Goal: Information Seeking & Learning: Learn about a topic

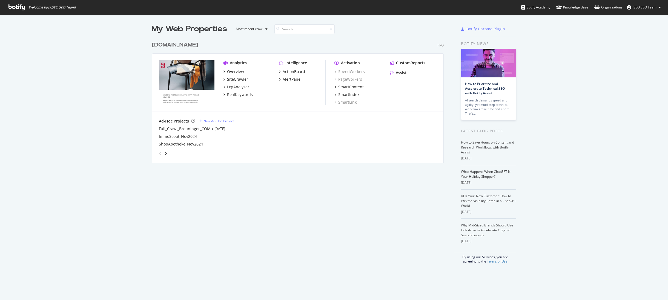
scroll to position [297, 660]
click at [239, 94] on div "RealKeywords" at bounding box center [240, 94] width 26 height 5
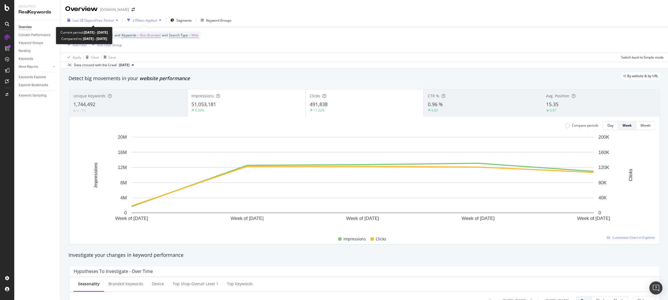
click at [99, 20] on span "vs Prev. Period" at bounding box center [103, 20] width 22 height 5
click at [372, 73] on div "By website & by URL" at bounding box center [361, 76] width 597 height 8
click at [570, 109] on div "0.97" at bounding box center [600, 110] width 109 height 5
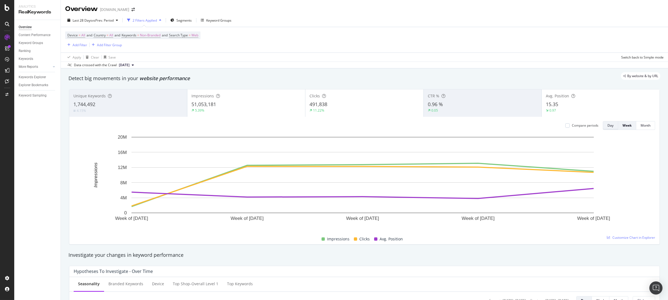
click at [612, 123] on button "Day" at bounding box center [610, 125] width 15 height 9
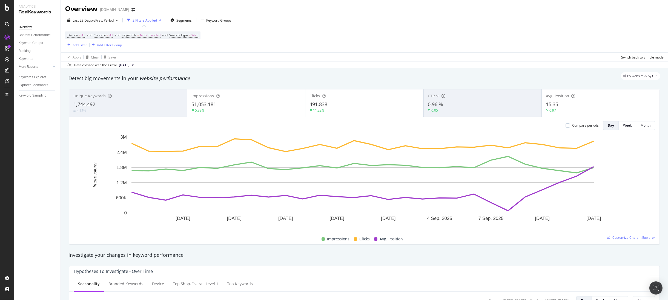
click at [123, 98] on div "Unique Keywords" at bounding box center [128, 95] width 110 height 5
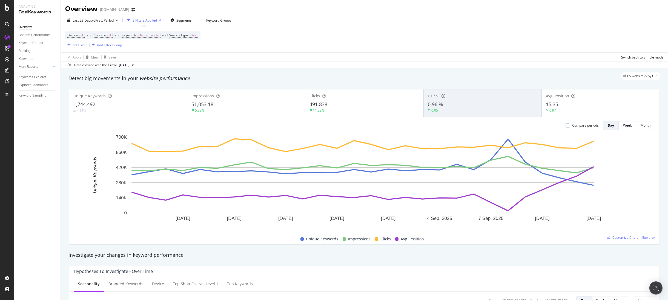
click at [238, 106] on div "51,053,181" at bounding box center [246, 104] width 110 height 7
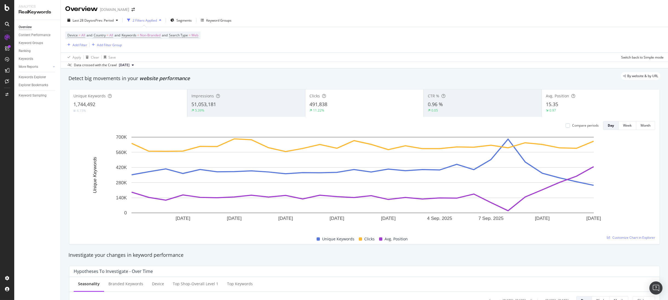
click at [366, 114] on div "Clicks 491,838 11.22%" at bounding box center [364, 103] width 118 height 25
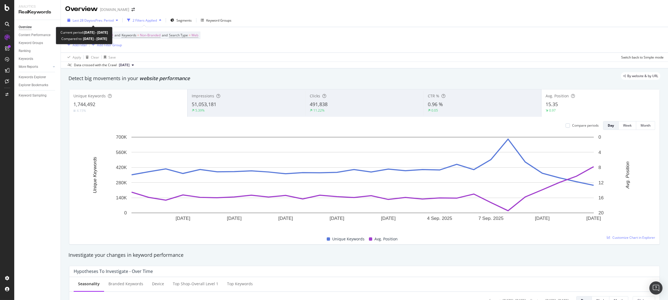
click at [80, 19] on span "Last 28 Days" at bounding box center [82, 20] width 19 height 5
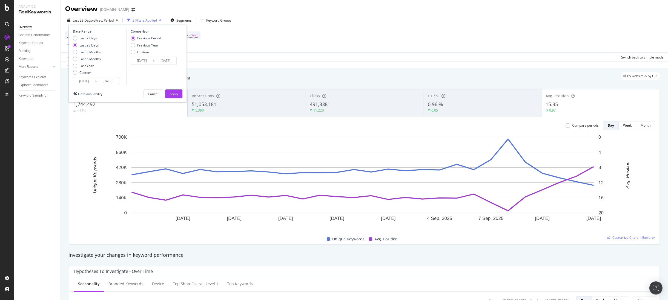
click at [98, 82] on input "2025/09/13" at bounding box center [108, 82] width 22 height 8
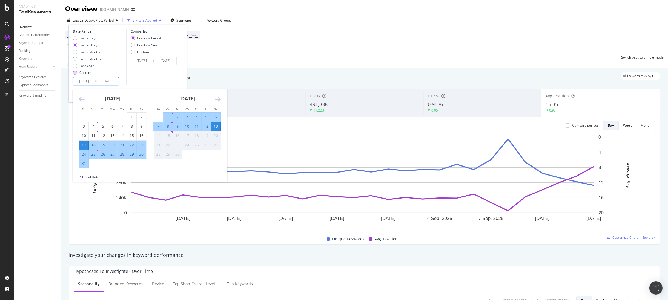
click at [90, 74] on div "Custom" at bounding box center [85, 72] width 12 height 5
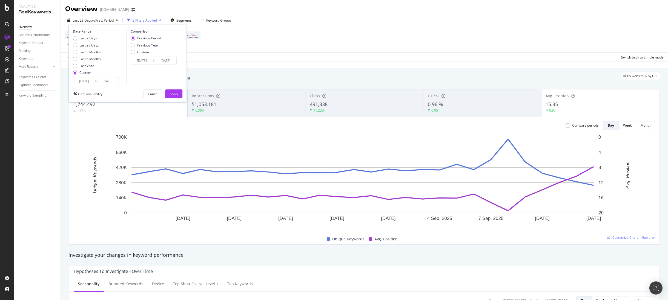
click at [95, 82] on icon at bounding box center [96, 81] width 2 height 5
click at [91, 82] on input "2025/08/17" at bounding box center [84, 82] width 22 height 8
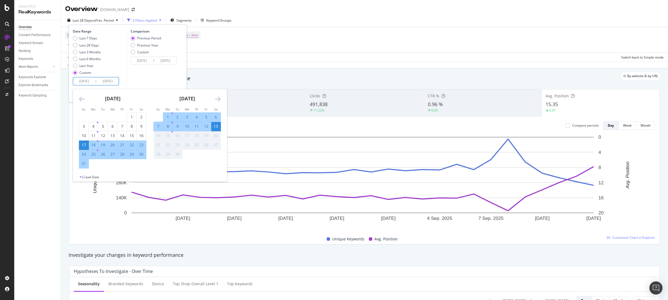
click at [216, 127] on div "13" at bounding box center [215, 126] width 9 height 5
type input "2025/09/13"
type input "2025/09/12"
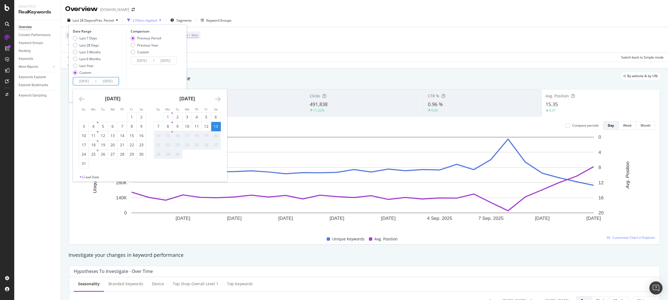
click at [216, 127] on div "13" at bounding box center [215, 126] width 9 height 5
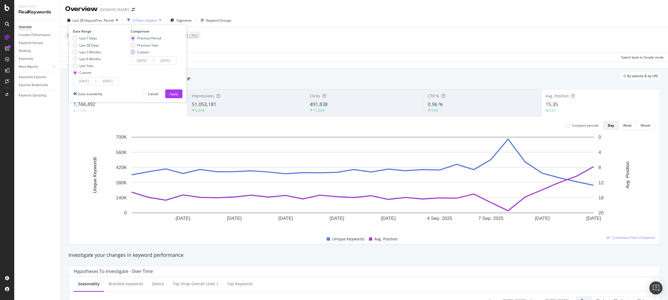
click at [143, 51] on div "Custom" at bounding box center [143, 52] width 12 height 5
click at [141, 58] on input "2025/09/12" at bounding box center [142, 61] width 22 height 8
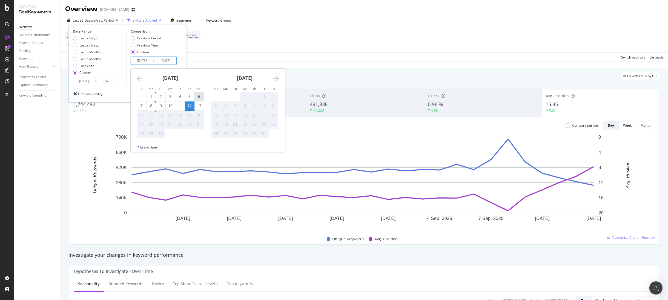
click at [201, 95] on div "6" at bounding box center [198, 96] width 9 height 5
type input "2025/09/06"
click at [201, 95] on div "6" at bounding box center [198, 96] width 9 height 5
type input "2025/09/06"
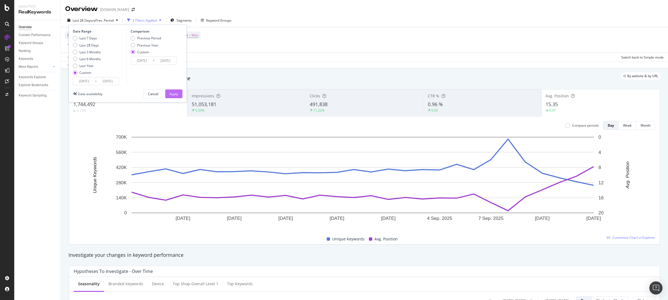
click at [179, 96] on button "Apply" at bounding box center [173, 94] width 17 height 9
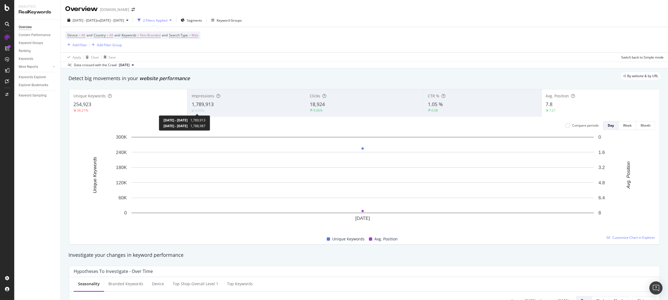
click at [193, 111] on div "0.05%" at bounding box center [198, 110] width 13 height 5
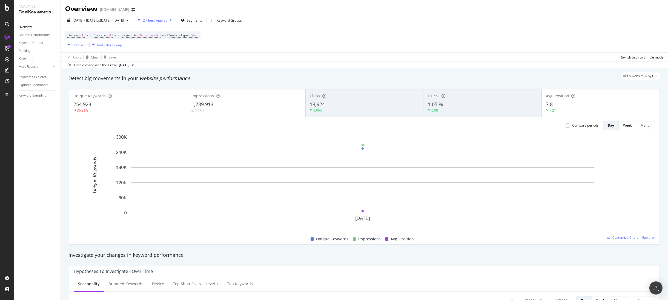
click at [221, 105] on div "1,789,913" at bounding box center [246, 104] width 110 height 7
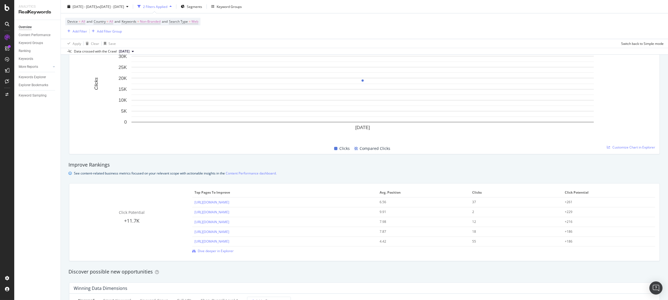
scroll to position [63, 0]
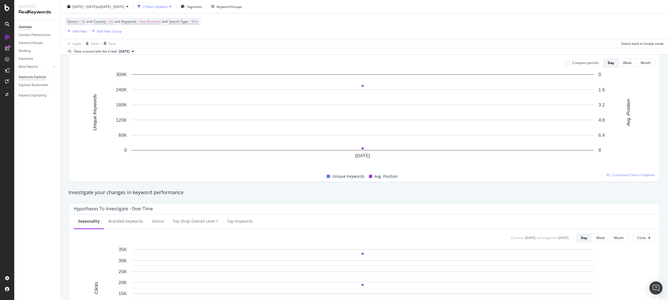
click at [40, 79] on div "Keywords Explorer" at bounding box center [32, 78] width 27 height 6
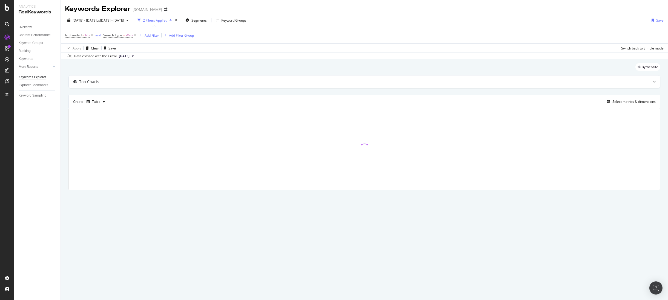
click at [147, 36] on div "Add Filter" at bounding box center [152, 35] width 15 height 5
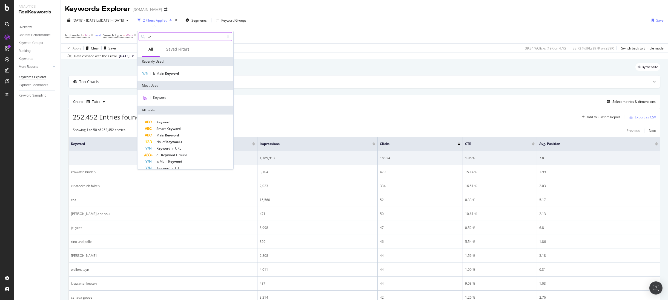
type input "k"
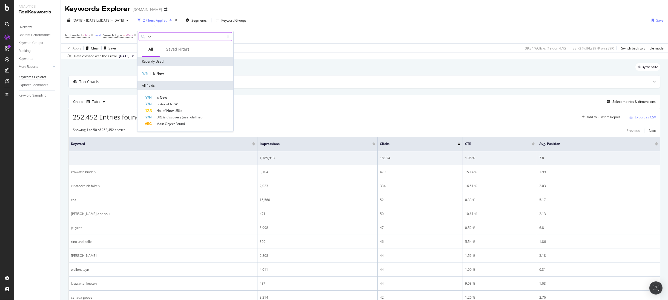
type input "n"
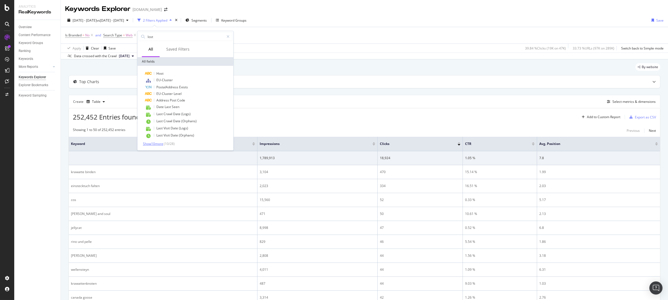
type input "lost"
click at [149, 143] on span "Show 10 more" at bounding box center [153, 144] width 20 height 5
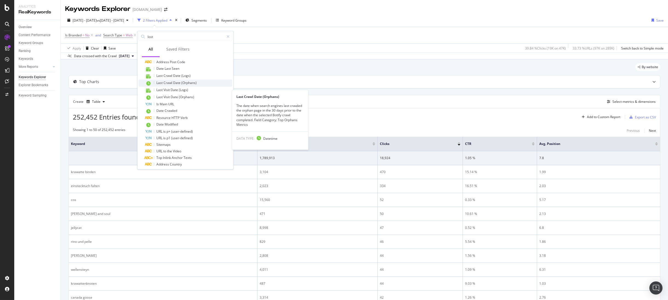
scroll to position [47, 0]
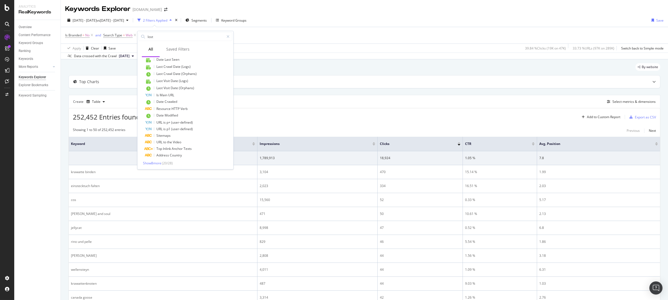
click at [273, 104] on div "Create Table Select metrics & dimensions" at bounding box center [364, 101] width 592 height 13
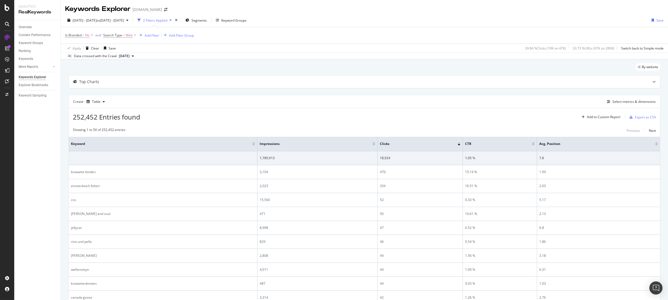
click at [125, 58] on span "[DATE]" at bounding box center [124, 56] width 11 height 5
click at [308, 98] on div "Create Table Select metrics & dimensions" at bounding box center [364, 101] width 592 height 13
click at [27, 26] on div "Overview" at bounding box center [25, 27] width 13 height 6
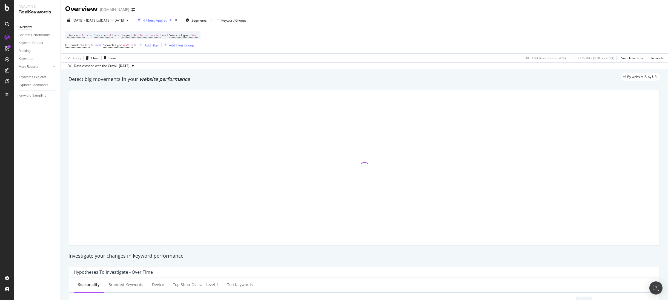
drag, startPoint x: 135, startPoint y: 45, endPoint x: 96, endPoint y: 53, distance: 40.0
click at [135, 45] on icon at bounding box center [135, 44] width 5 height 5
click at [91, 45] on icon at bounding box center [92, 44] width 5 height 5
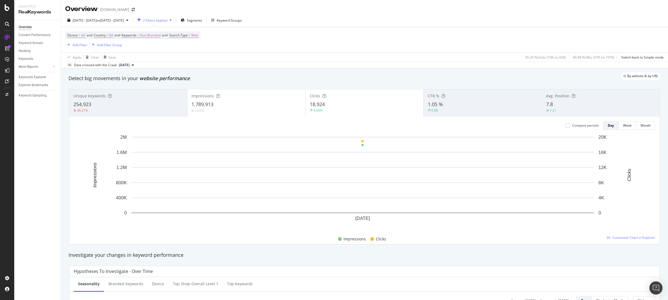
click at [563, 104] on div "7.8" at bounding box center [600, 104] width 109 height 7
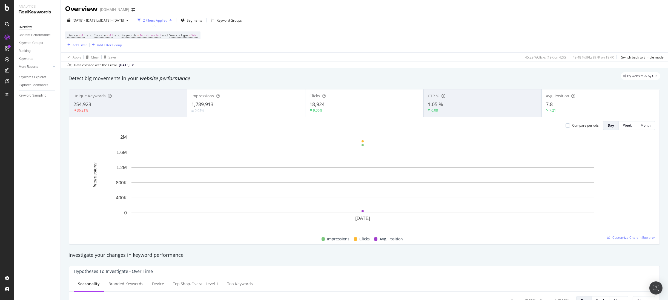
click at [563, 104] on div "7.8" at bounding box center [601, 104] width 110 height 7
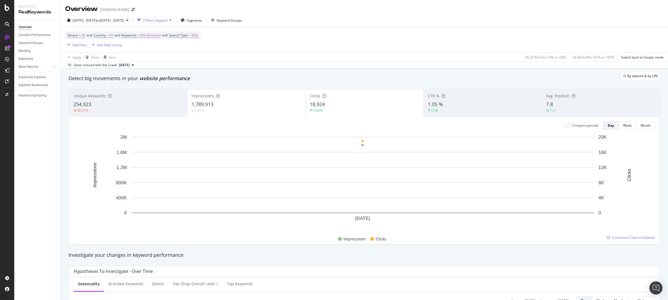
click at [199, 105] on span "1,789,913" at bounding box center [202, 104] width 22 height 7
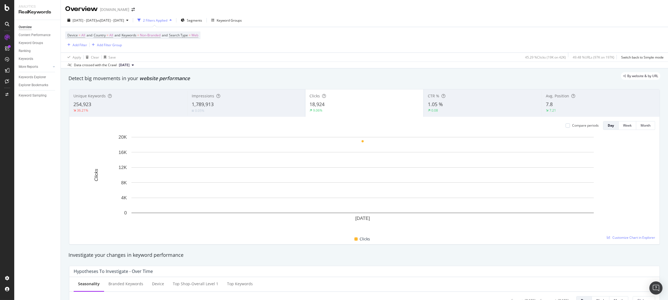
click at [133, 107] on div "254,923" at bounding box center [128, 104] width 110 height 7
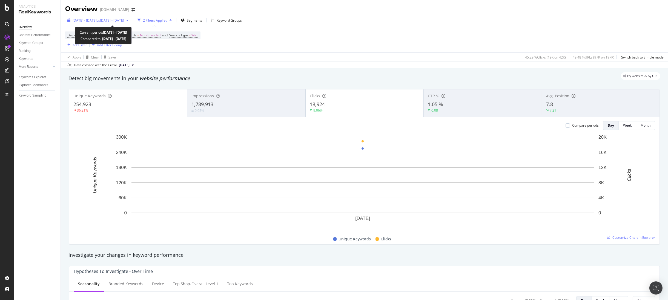
click at [113, 20] on span "vs 2025 Sep. 6th - Sep. 6th" at bounding box center [110, 20] width 27 height 5
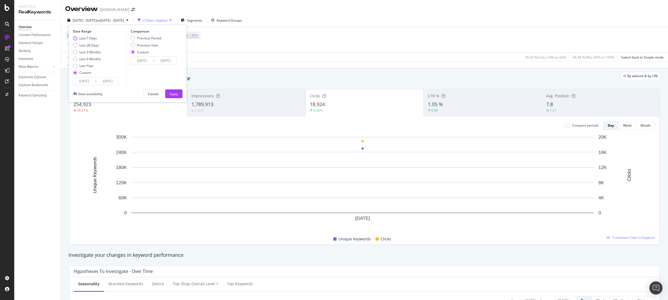
click at [91, 38] on div "Last 7 Days" at bounding box center [88, 38] width 18 height 5
type input "2025/09/07"
click at [139, 38] on div "Previous Period" at bounding box center [149, 38] width 24 height 5
type input "2025/08/31"
drag, startPoint x: 170, startPoint y: 94, endPoint x: 182, endPoint y: 84, distance: 16.3
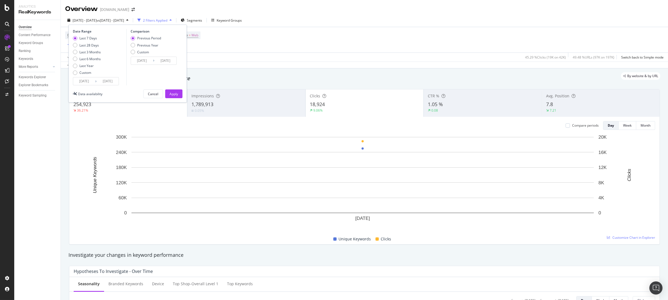
click at [170, 94] on div "Apply" at bounding box center [174, 94] width 8 height 5
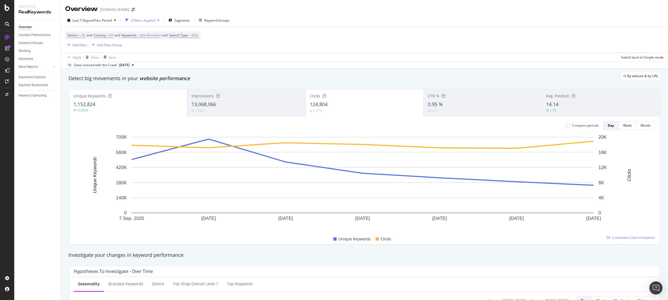
click at [263, 104] on div "13,068,066" at bounding box center [246, 104] width 110 height 7
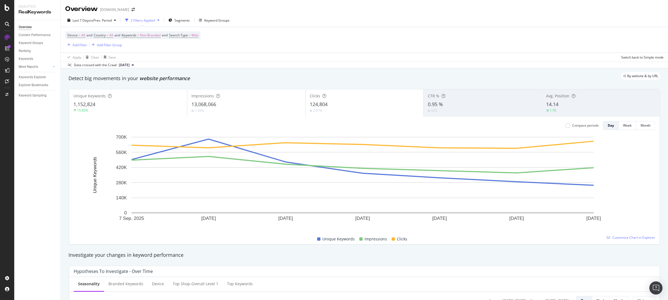
click at [339, 105] on div "124,804" at bounding box center [365, 104] width 110 height 7
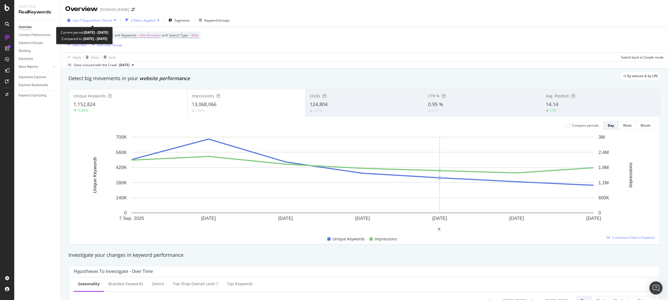
click at [76, 24] on div "Last 7 Days vs Prev. Period" at bounding box center [91, 20] width 53 height 8
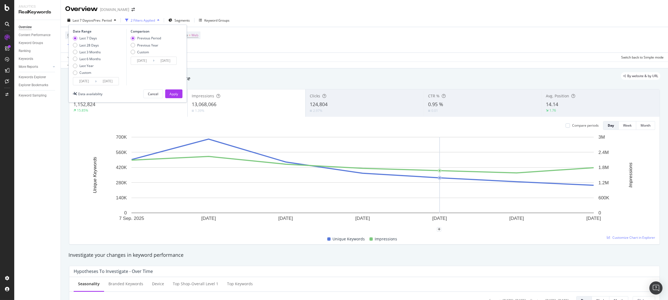
click at [82, 81] on input "2025/09/07" at bounding box center [84, 82] width 22 height 8
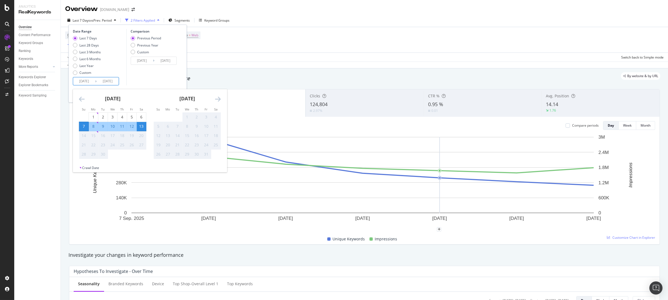
click at [84, 80] on input "2025/09/07" at bounding box center [84, 82] width 22 height 8
drag, startPoint x: 261, startPoint y: 67, endPoint x: 257, endPoint y: 67, distance: 4.4
click at [260, 67] on div "Data crossed with the Crawl 2025 Sep. 8th" at bounding box center [364, 65] width 607 height 7
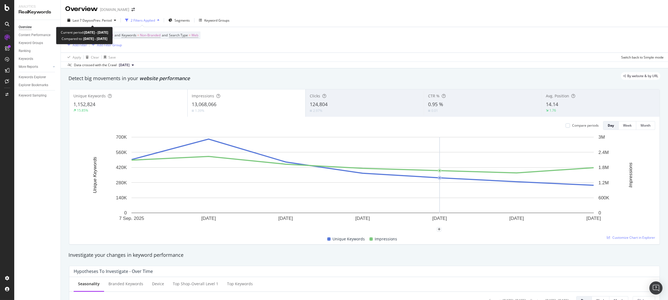
click at [76, 15] on div "Last 7 Days vs Prev. Period 2 Filters Applied Segments Keyword Groups Device = …" at bounding box center [364, 41] width 607 height 55
click at [74, 18] on div "Last 7 Days vs Prev. Period" at bounding box center [91, 20] width 53 height 8
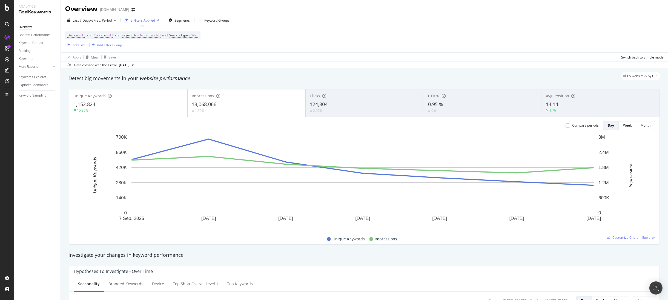
click at [342, 108] on div "124,804" at bounding box center [365, 104] width 110 height 7
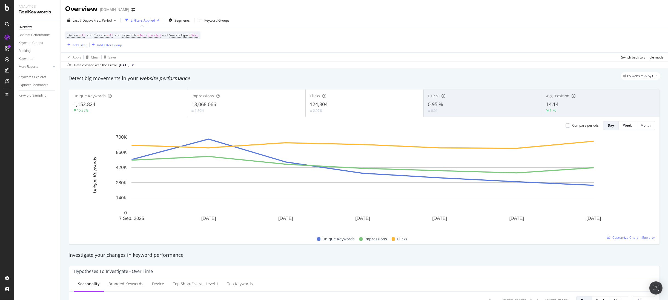
click at [265, 108] on div "1.39%" at bounding box center [246, 110] width 110 height 5
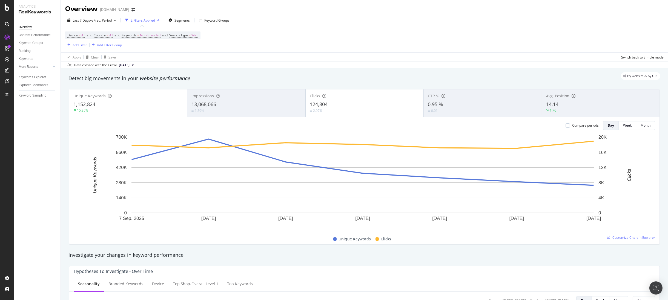
click at [499, 106] on div "0.95 %" at bounding box center [483, 104] width 110 height 7
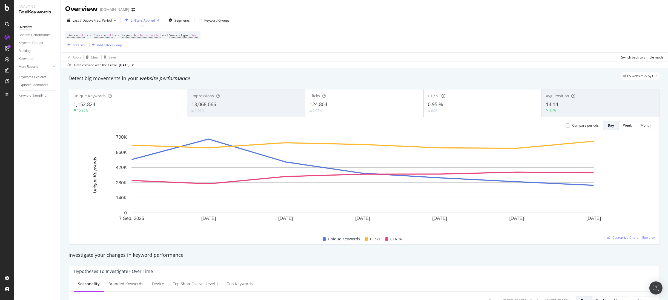
click at [499, 106] on div "0.95 %" at bounding box center [483, 104] width 110 height 7
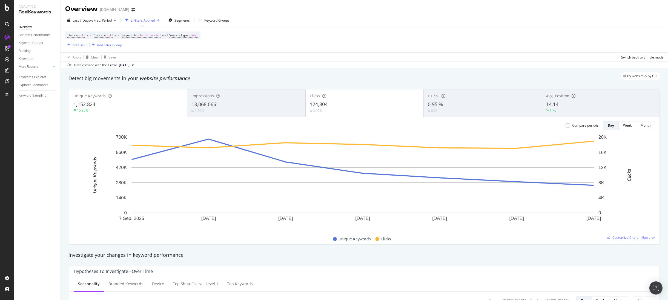
click at [569, 104] on div "14.14" at bounding box center [600, 104] width 109 height 7
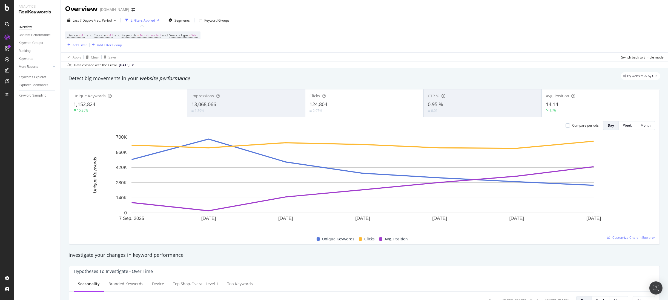
click at [23, 47] on div "Keyword Groups" at bounding box center [40, 43] width 42 height 8
click at [23, 49] on div "Ranking" at bounding box center [25, 51] width 12 height 6
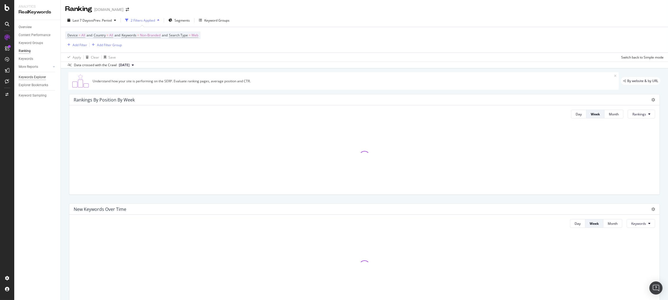
click at [31, 78] on div "Keywords Explorer" at bounding box center [32, 78] width 27 height 6
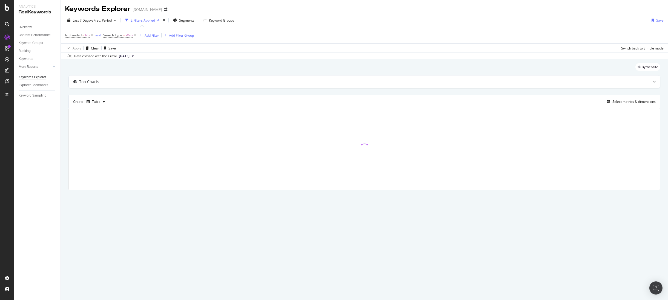
click at [146, 36] on div "Add Filter" at bounding box center [152, 35] width 15 height 5
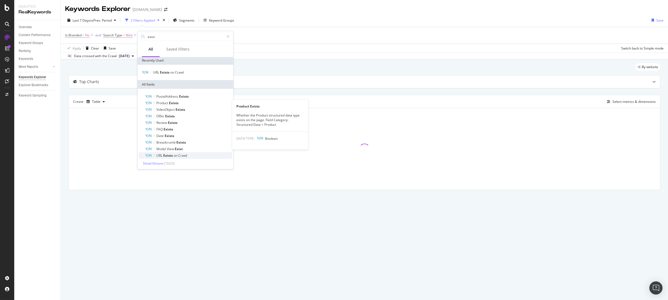
scroll to position [2, 0]
type input "exist"
click at [164, 159] on div "PostalAddress Exists Product Exists VideoObject Exists Offer Exists Review Exis…" at bounding box center [186, 129] width 94 height 73
click at [163, 162] on span "Show 10 more" at bounding box center [153, 163] width 20 height 5
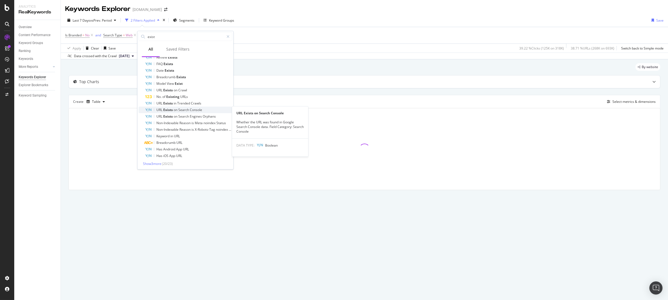
scroll to position [67, 0]
click at [161, 162] on span "Show 3 more" at bounding box center [152, 163] width 18 height 5
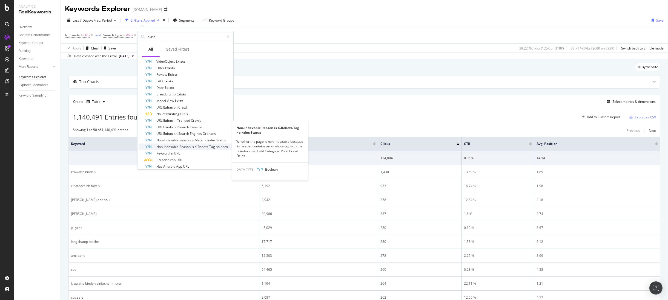
scroll to position [0, 0]
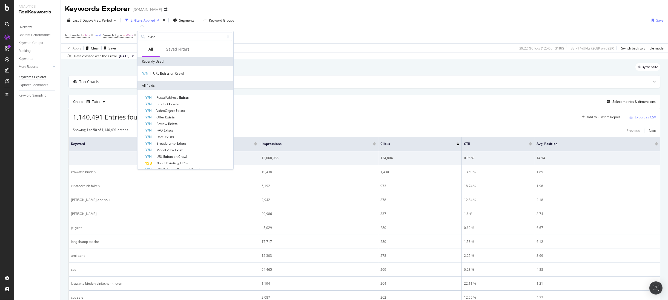
click at [318, 117] on div "1,140,491 Entries found Add to Custom Report Export as CSV" at bounding box center [364, 114] width 591 height 13
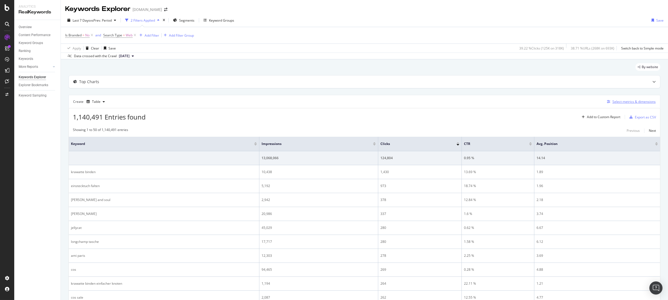
click at [624, 103] on div "Select metrics & dimensions" at bounding box center [633, 101] width 43 height 5
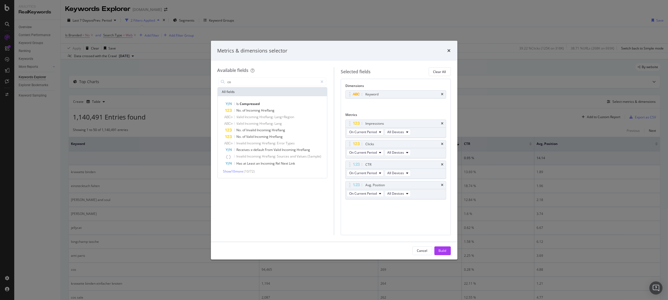
type input "c"
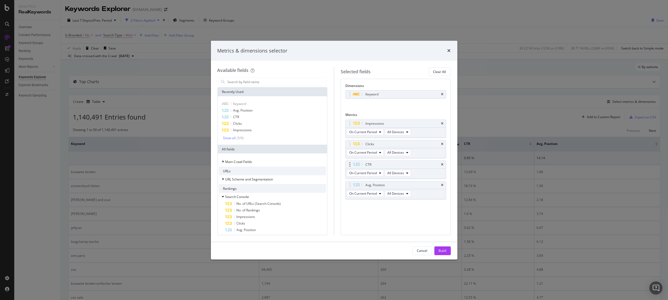
click at [444, 164] on div "CTR" at bounding box center [396, 165] width 100 height 8
click at [445, 162] on div "CTR" at bounding box center [396, 165] width 100 height 8
click at [444, 164] on div "CTR" at bounding box center [396, 165] width 100 height 8
click at [442, 165] on icon "times" at bounding box center [442, 164] width 2 height 3
click at [236, 85] on input "modal" at bounding box center [276, 82] width 99 height 8
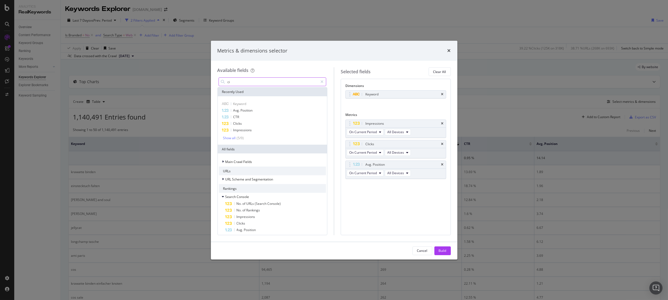
type input "c"
type input "o"
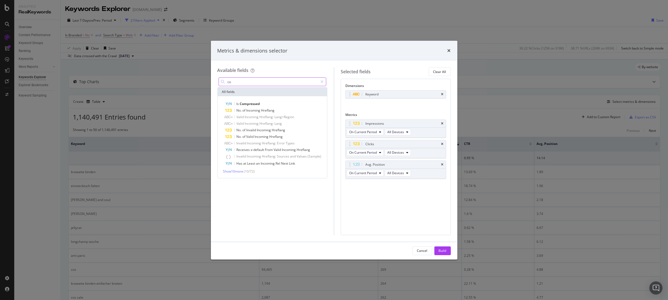
type input "c"
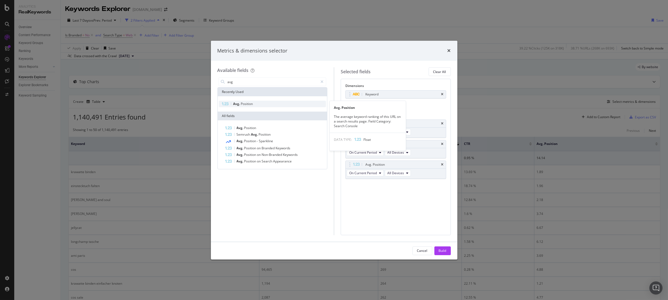
click at [255, 105] on div "Avg. Position" at bounding box center [272, 104] width 107 height 7
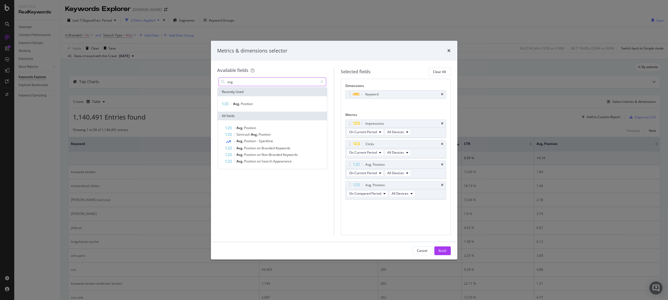
click at [262, 83] on input "avg" at bounding box center [272, 82] width 91 height 8
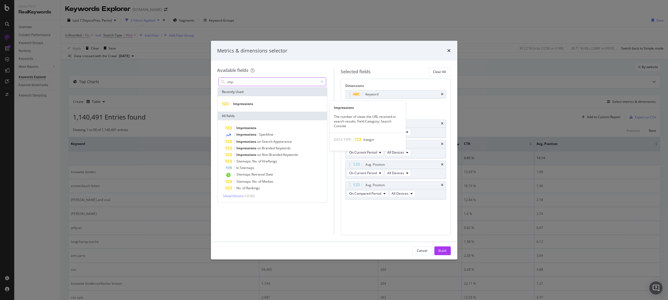
type input "imp"
click at [272, 100] on div "Impressions" at bounding box center [273, 103] width 110 height 15
click at [271, 103] on div "Impressions" at bounding box center [272, 104] width 107 height 7
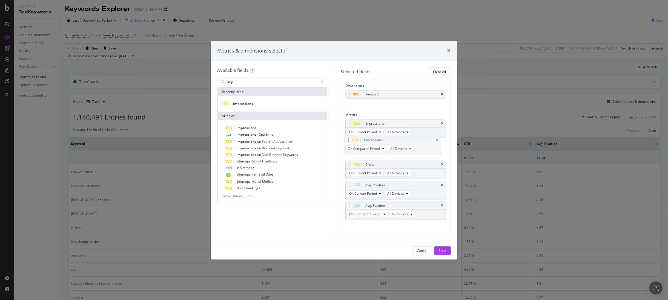
drag, startPoint x: 350, startPoint y: 206, endPoint x: 348, endPoint y: 141, distance: 65.2
click at [348, 141] on body "Analytics RealKeywords Overview Content Performance Keyword Groups Ranking Keyw…" at bounding box center [334, 150] width 668 height 300
click at [245, 105] on span "Impressions" at bounding box center [243, 104] width 20 height 5
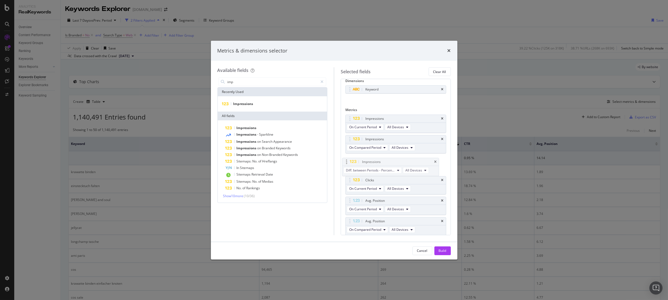
drag, startPoint x: 349, startPoint y: 219, endPoint x: 347, endPoint y: 160, distance: 59.8
click at [347, 160] on body "Analytics RealKeywords Overview Content Performance Keyword Groups Ranking Keyw…" at bounding box center [334, 150] width 668 height 300
click at [444, 254] on div "Build" at bounding box center [443, 251] width 8 height 8
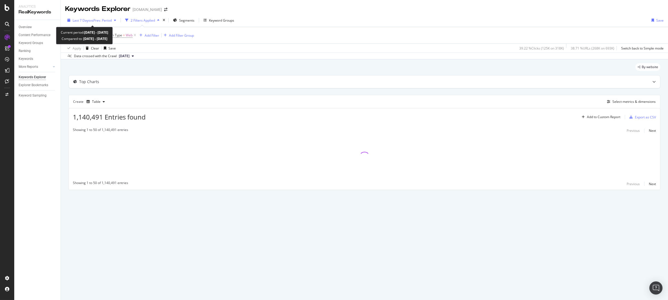
click at [100, 21] on span "vs Prev. Period" at bounding box center [101, 20] width 22 height 5
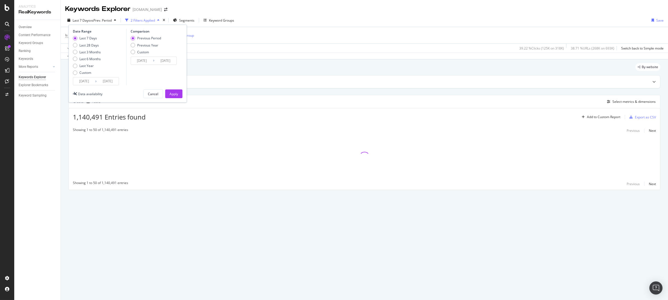
click at [84, 80] on input "2025/09/07" at bounding box center [84, 82] width 22 height 8
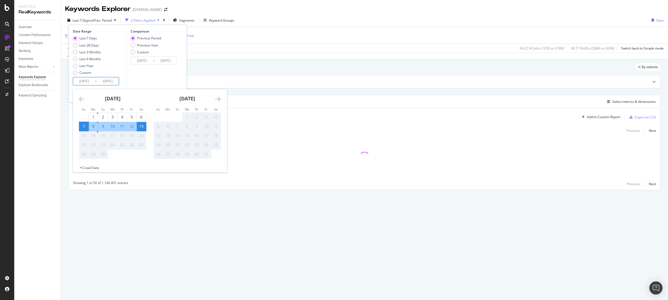
click at [140, 127] on div "13" at bounding box center [141, 126] width 9 height 5
type input "2025/09/13"
type input "2025/09/12"
click at [140, 127] on div "13" at bounding box center [141, 126] width 9 height 5
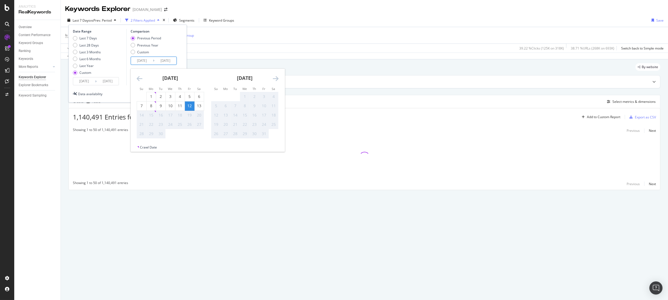
click at [147, 62] on input "2025/09/12" at bounding box center [142, 61] width 22 height 8
click at [197, 96] on div "6" at bounding box center [198, 96] width 9 height 5
type input "2025/09/06"
click at [197, 96] on div "6" at bounding box center [198, 96] width 9 height 5
type input "2025/09/06"
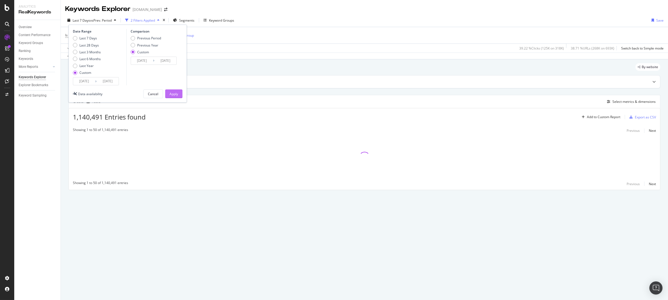
click at [176, 92] on div "Apply" at bounding box center [174, 94] width 8 height 5
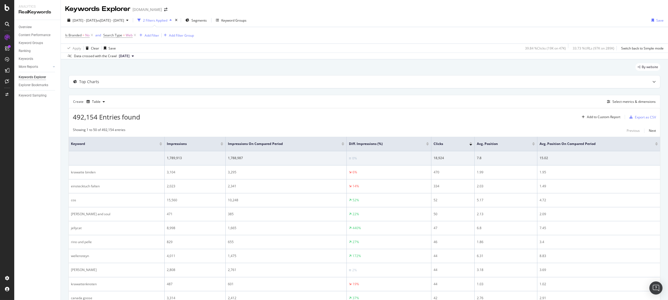
click at [426, 143] on div at bounding box center [427, 142] width 3 height 1
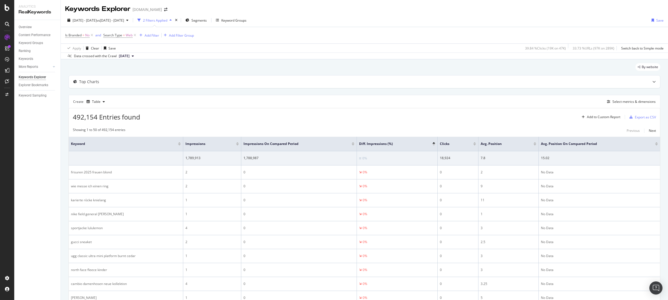
click at [434, 146] on div "Diff. Impressions (%)" at bounding box center [397, 143] width 76 height 5
click at [434, 145] on div at bounding box center [433, 144] width 3 height 1
click at [655, 142] on div at bounding box center [656, 142] width 3 height 1
click at [655, 145] on div at bounding box center [656, 144] width 3 height 1
click at [151, 35] on div "Add Filter" at bounding box center [152, 35] width 15 height 5
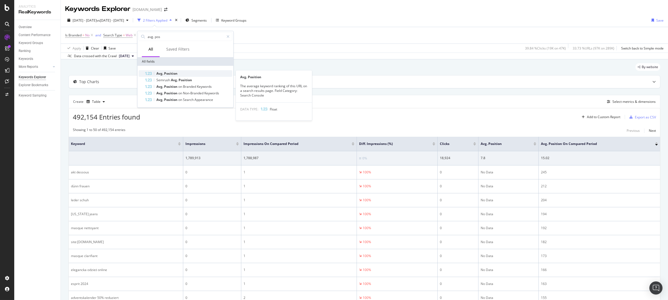
type input "avg. pos"
click at [153, 72] on div "Avg. Position" at bounding box center [188, 73] width 87 height 7
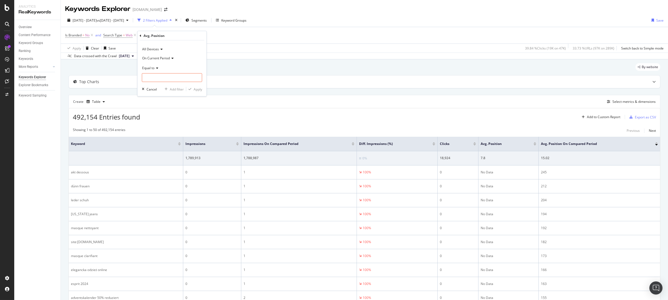
click at [155, 66] on div "Equal to" at bounding box center [172, 68] width 60 height 9
click at [163, 87] on span "Not Equal to" at bounding box center [154, 86] width 19 height 5
click at [159, 71] on div "Not Equal to" at bounding box center [172, 68] width 60 height 9
click at [156, 76] on div "Equal to" at bounding box center [172, 79] width 59 height 7
click at [157, 78] on input "number" at bounding box center [172, 77] width 60 height 9
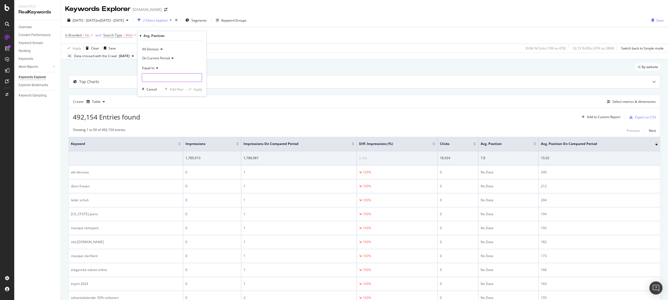
click at [153, 77] on input "number" at bounding box center [172, 77] width 60 height 9
type input "0"
click at [151, 90] on div "Cancel" at bounding box center [152, 89] width 10 height 5
click at [146, 36] on div "Add Filter" at bounding box center [152, 35] width 15 height 5
click at [435, 134] on div "Showing 1 to 50 of 492,154 entries Previous Next" at bounding box center [364, 131] width 591 height 7
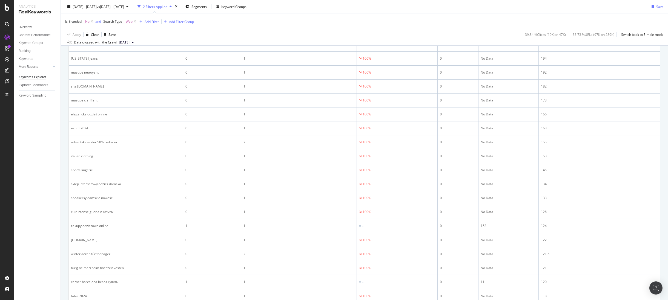
scroll to position [597, 0]
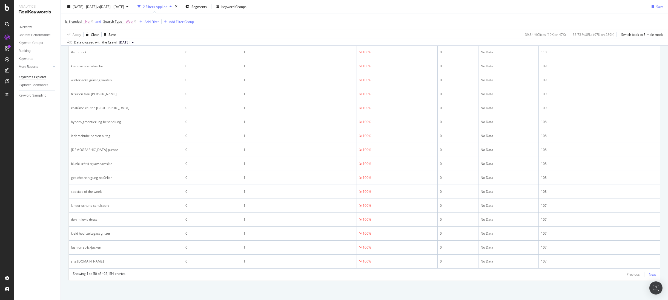
click at [652, 276] on div "Showing 1 to 50 of 492,154 entries Previous Next" at bounding box center [364, 275] width 591 height 7
click at [651, 276] on div "Next" at bounding box center [652, 275] width 7 height 5
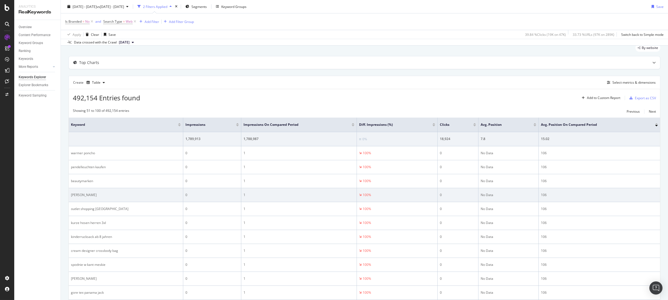
scroll to position [0, 0]
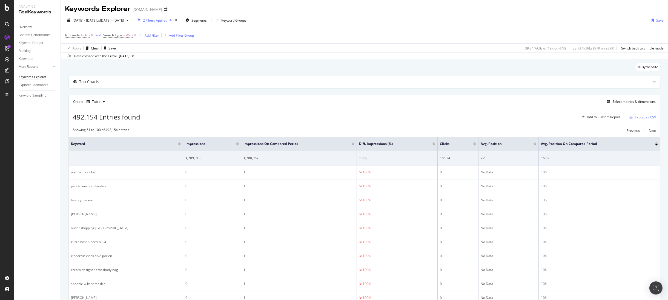
click at [150, 36] on div "Add Filter" at bounding box center [152, 35] width 15 height 5
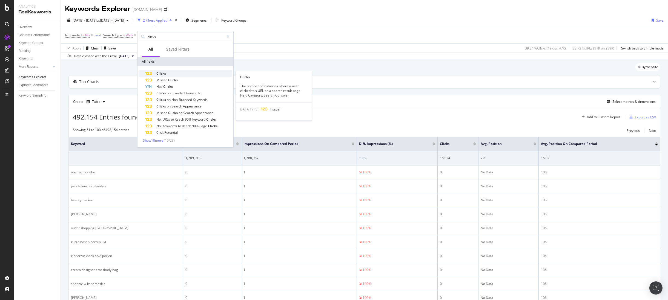
type input "clicks"
click at [166, 73] on div "Clicks" at bounding box center [188, 73] width 87 height 7
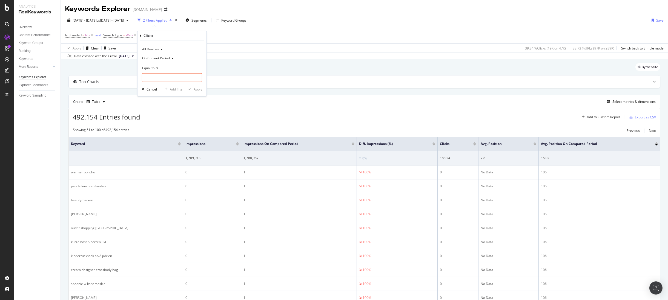
click at [149, 64] on div "Equal to" at bounding box center [172, 68] width 60 height 9
click at [149, 67] on span "Equal to" at bounding box center [148, 67] width 12 height 5
click at [154, 92] on span "Less than" at bounding box center [152, 93] width 15 height 5
click at [159, 80] on input "number" at bounding box center [172, 77] width 60 height 9
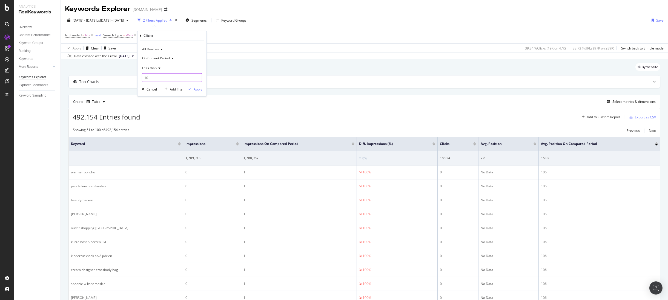
type input "1"
type input "5"
click at [201, 90] on div "Apply" at bounding box center [198, 89] width 8 height 5
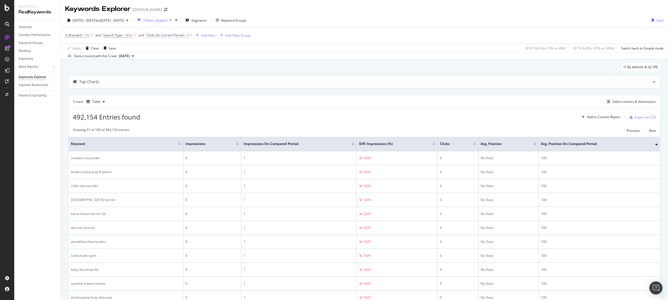
click at [167, 37] on span "Clicks On Current Period" at bounding box center [164, 35] width 37 height 5
click at [208, 79] on input "5" at bounding box center [181, 76] width 60 height 9
click at [207, 79] on input "4" at bounding box center [181, 76] width 60 height 9
type input "3"
click at [207, 79] on input "3" at bounding box center [181, 76] width 60 height 9
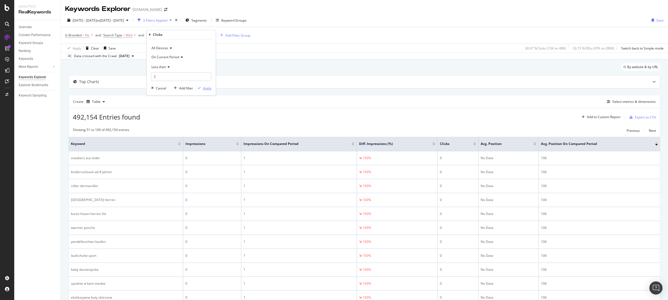
click at [204, 89] on div "Apply" at bounding box center [207, 88] width 8 height 5
click at [151, 36] on span "Clicks On Current Period" at bounding box center [164, 35] width 37 height 5
click at [208, 79] on input "3" at bounding box center [181, 76] width 60 height 9
click at [207, 77] on input "2" at bounding box center [181, 76] width 60 height 9
click at [207, 77] on input "1" at bounding box center [181, 76] width 60 height 9
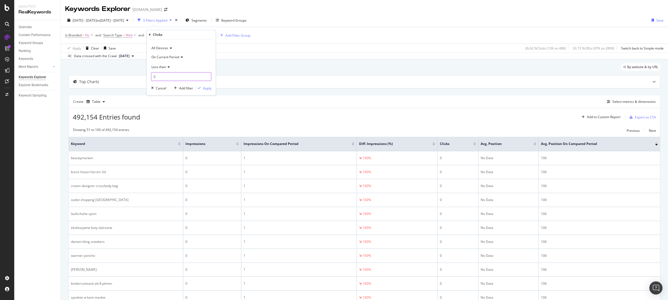
type input "0"
click at [207, 77] on input "0" at bounding box center [181, 76] width 60 height 9
click at [167, 67] on icon at bounding box center [168, 66] width 4 height 3
click at [171, 77] on div "Equal to" at bounding box center [182, 78] width 59 height 7
click at [207, 88] on div "Apply" at bounding box center [207, 88] width 8 height 5
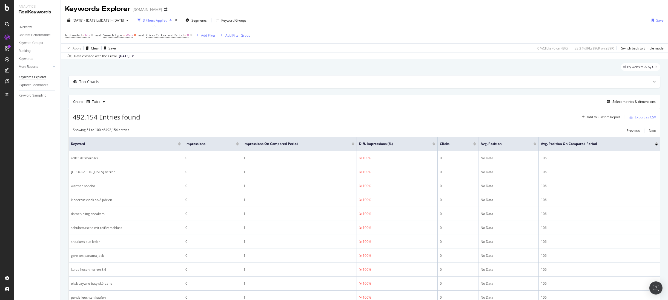
click at [134, 35] on icon at bounding box center [135, 35] width 5 height 5
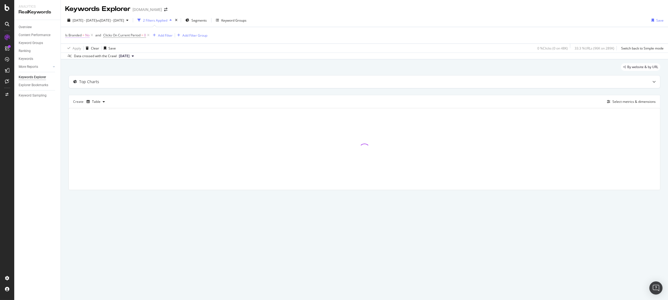
click at [91, 35] on icon at bounding box center [92, 35] width 5 height 5
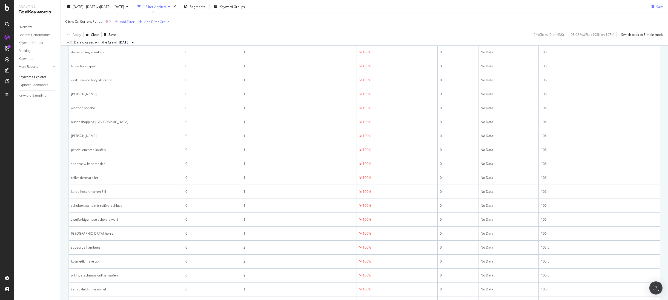
scroll to position [583, 0]
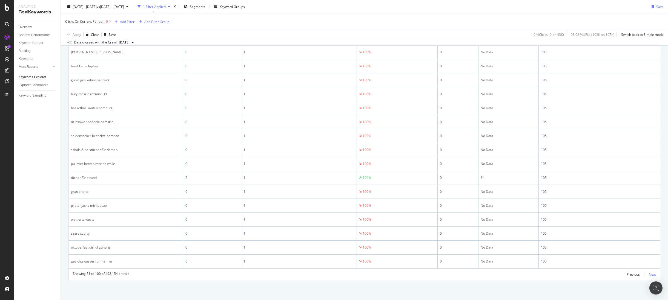
click at [649, 276] on div "Next" at bounding box center [652, 275] width 7 height 5
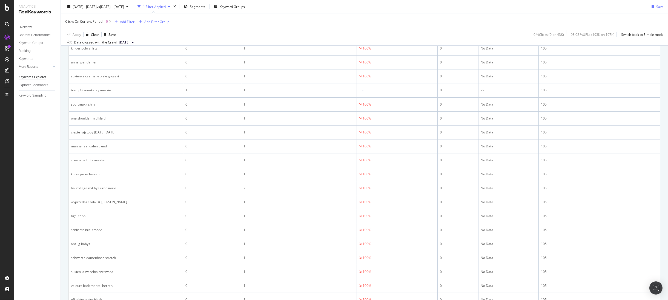
scroll to position [583, 0]
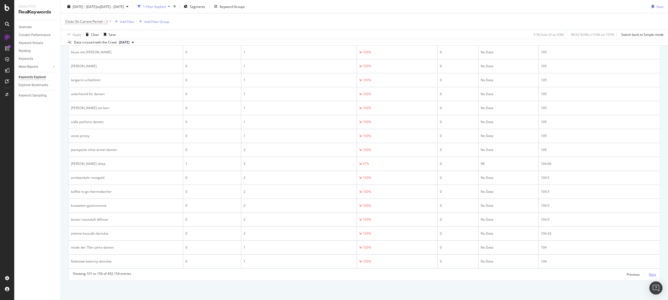
click at [649, 276] on div "Next" at bounding box center [652, 275] width 7 height 5
click at [650, 275] on div "Next" at bounding box center [652, 275] width 7 height 5
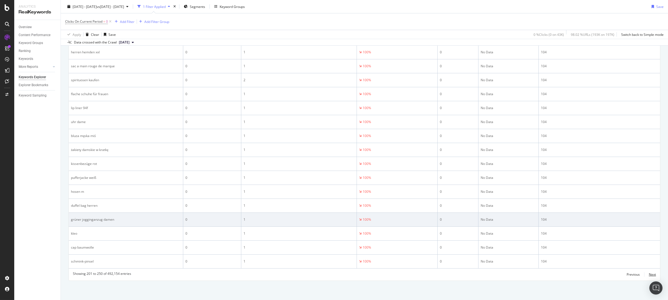
scroll to position [0, 0]
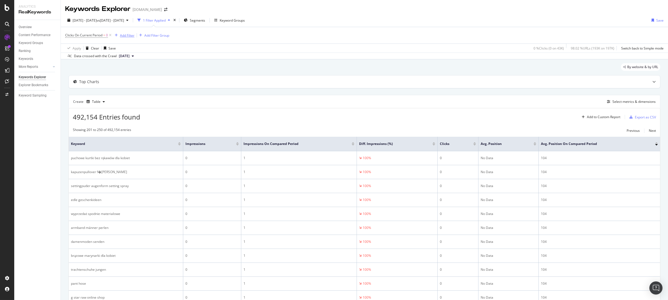
click at [123, 36] on div "Add Filter" at bounding box center [127, 35] width 15 height 5
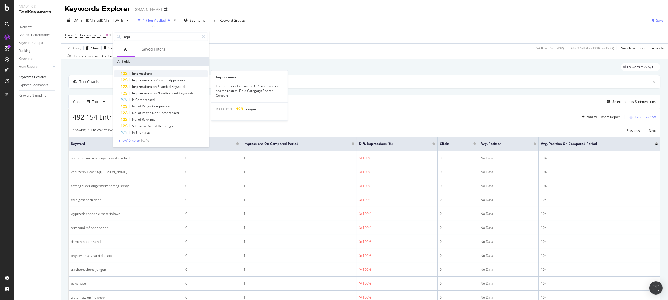
type input "impr"
click at [150, 73] on span "Impressions" at bounding box center [142, 73] width 20 height 5
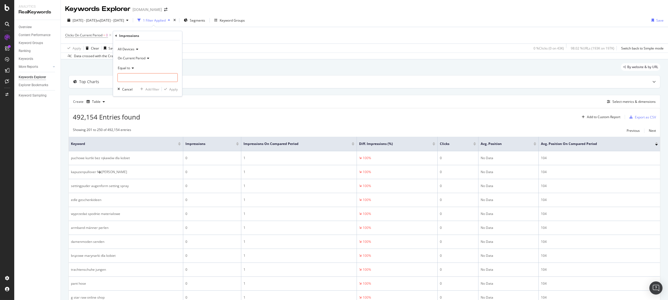
click at [125, 69] on span "Equal to" at bounding box center [124, 67] width 12 height 5
click at [155, 66] on div "Equal to" at bounding box center [148, 68] width 60 height 9
click at [151, 75] on input "number" at bounding box center [148, 77] width 60 height 9
type input "0"
click at [169, 89] on div "button" at bounding box center [165, 89] width 7 height 3
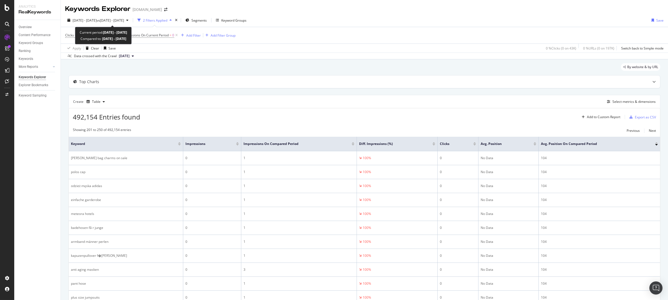
click at [87, 27] on div "Current period: 2025 Sep. 13th - Sep. 13th Compared to: 2025 Sep. 6th - Sep. 6th" at bounding box center [103, 36] width 57 height 18
click at [89, 23] on div "2025 Sep. 13th - Sep. 13th vs 2025 Sep. 6th - Sep. 6th" at bounding box center [97, 20] width 65 height 8
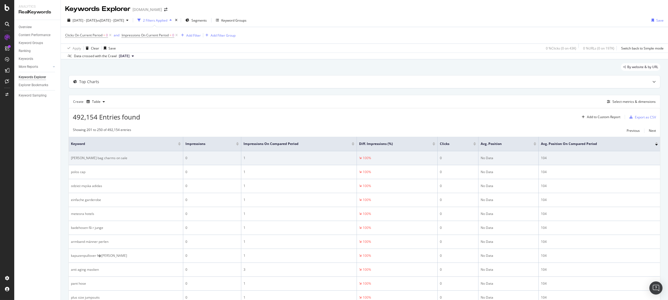
click at [390, 154] on td "100%" at bounding box center [397, 158] width 81 height 14
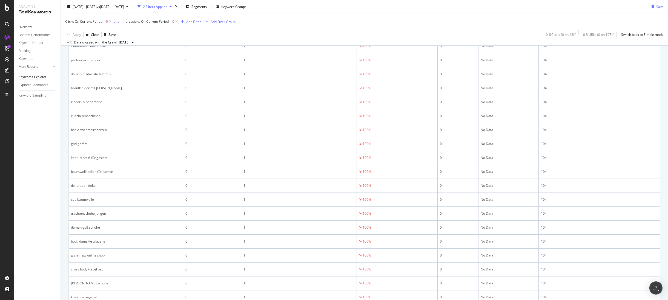
scroll to position [583, 0]
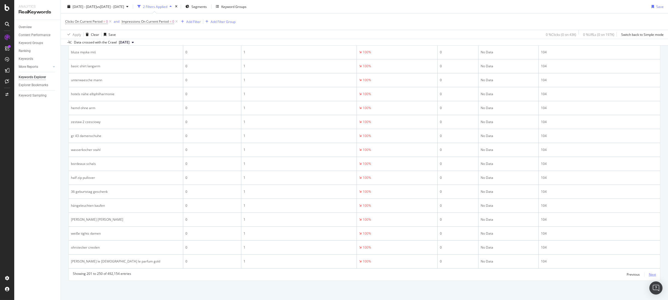
click at [649, 274] on div "Next" at bounding box center [652, 275] width 7 height 5
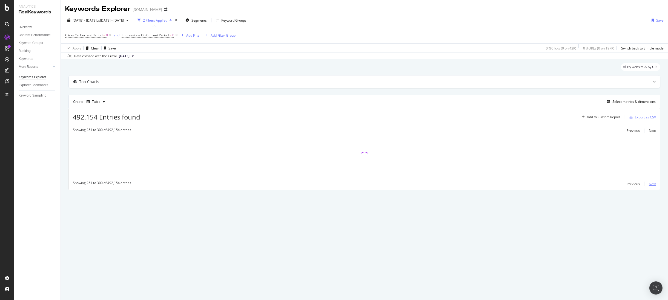
scroll to position [0, 0]
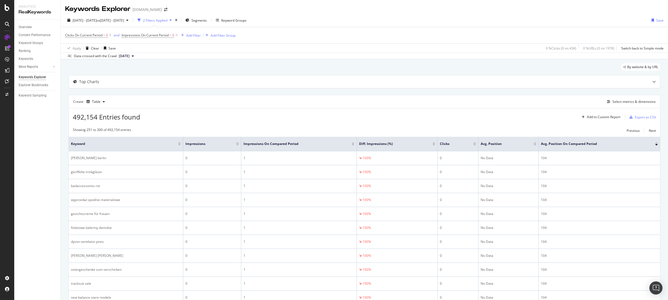
click at [474, 144] on div at bounding box center [474, 144] width 3 height 1
click at [353, 145] on div at bounding box center [353, 144] width 3 height 1
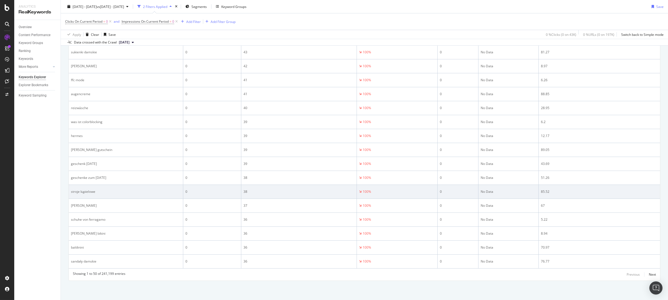
scroll to position [583, 0]
click at [85, 190] on div "stroje kąpielowe" at bounding box center [126, 192] width 110 height 5
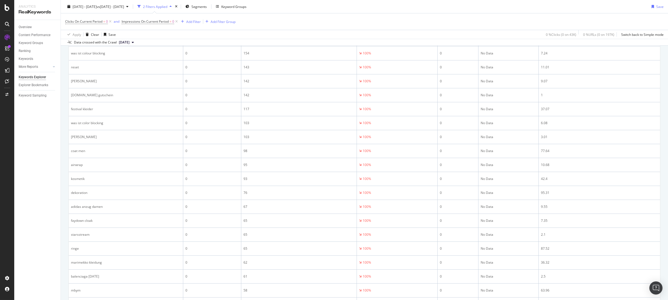
scroll to position [0, 0]
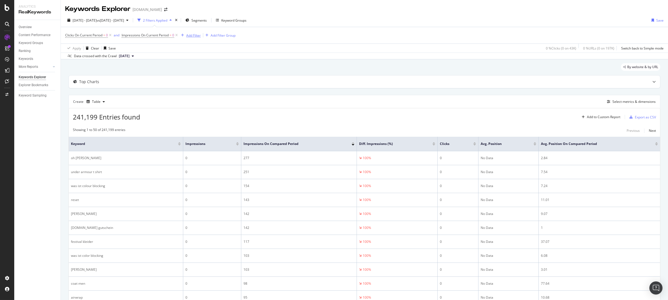
click at [193, 34] on div "Add Filter" at bounding box center [193, 35] width 15 height 5
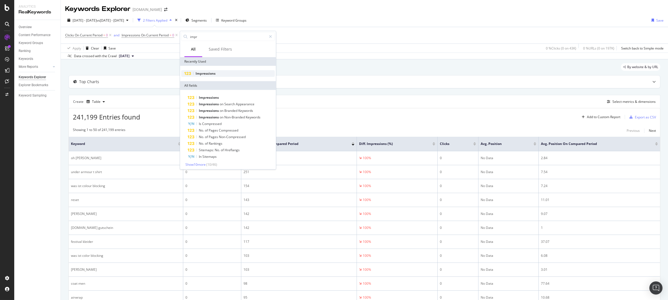
click at [202, 73] on span "Impressions" at bounding box center [206, 73] width 20 height 5
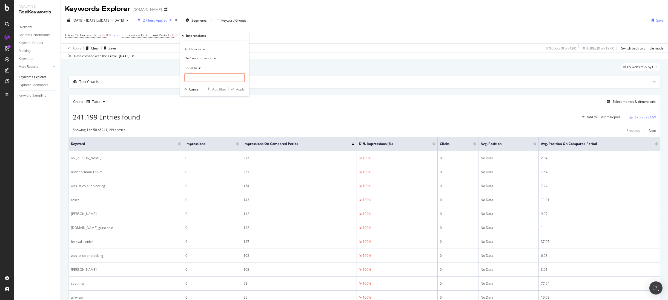
click at [204, 58] on span "On Current Period" at bounding box center [199, 58] width 28 height 5
click at [204, 77] on span "On Compared Period" at bounding box center [203, 76] width 32 height 5
click at [195, 68] on span "Equal to" at bounding box center [191, 67] width 12 height 5
click at [203, 94] on div "Less than" at bounding box center [215, 93] width 59 height 7
click at [205, 79] on input "number" at bounding box center [214, 77] width 60 height 9
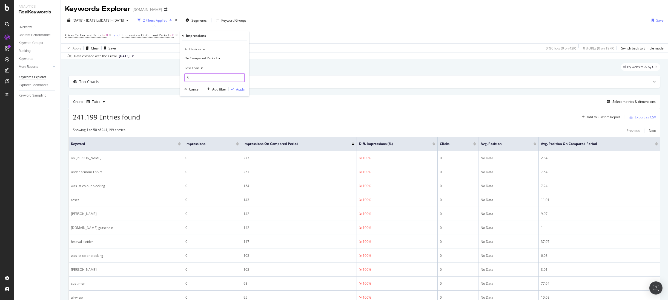
type input "5"
click at [242, 90] on div "Apply" at bounding box center [240, 89] width 8 height 5
click at [205, 36] on span "Impressions On Compared Period" at bounding box center [213, 35] width 51 height 5
click at [204, 68] on span "Less than" at bounding box center [201, 67] width 15 height 5
click at [209, 77] on div "Equal to" at bounding box center [224, 78] width 59 height 7
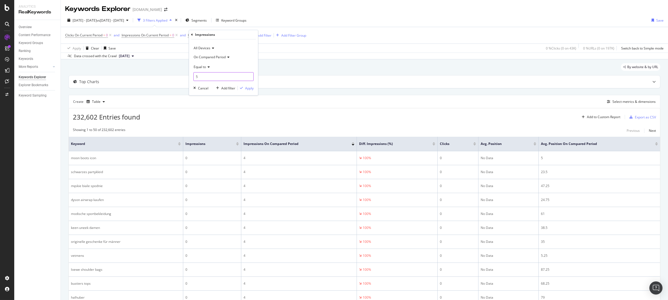
click at [209, 76] on input "5" at bounding box center [223, 76] width 60 height 9
type input "1"
click at [245, 86] on div "Apply" at bounding box center [249, 88] width 8 height 5
click at [636, 116] on div "Export as CSV" at bounding box center [645, 117] width 21 height 5
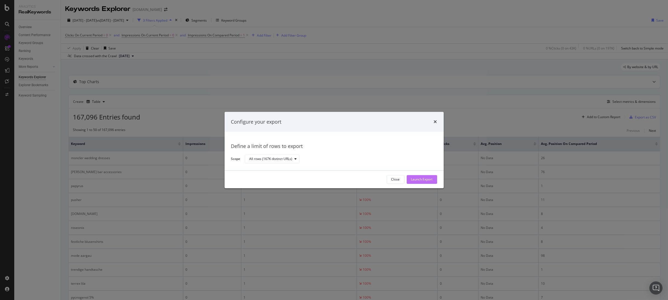
click at [426, 178] on div "Launch Export" at bounding box center [422, 179] width 22 height 5
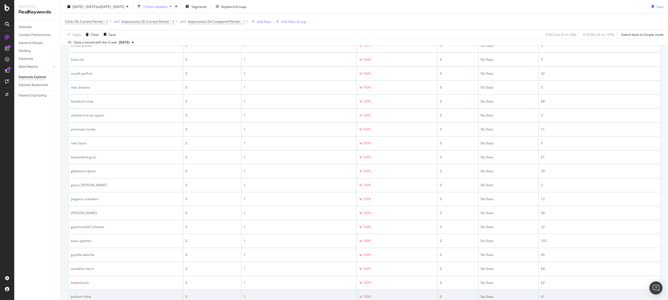
scroll to position [231, 0]
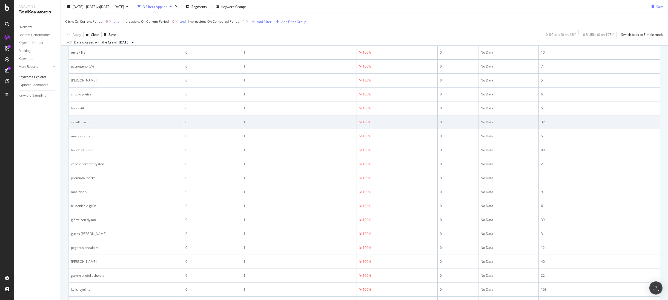
click at [487, 124] on div "No Data" at bounding box center [509, 122] width 56 height 5
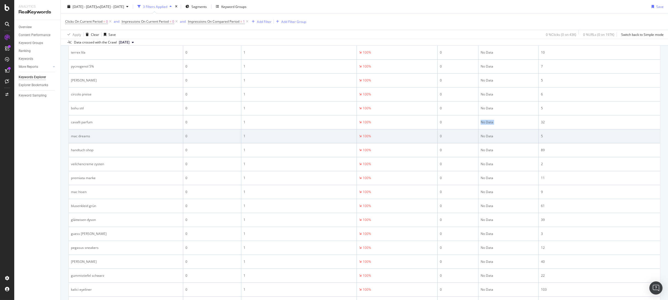
copy div "No Data"
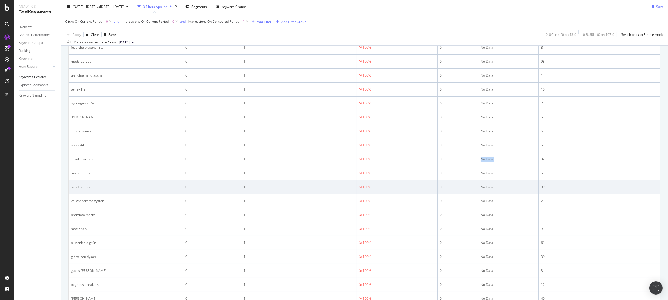
scroll to position [0, 0]
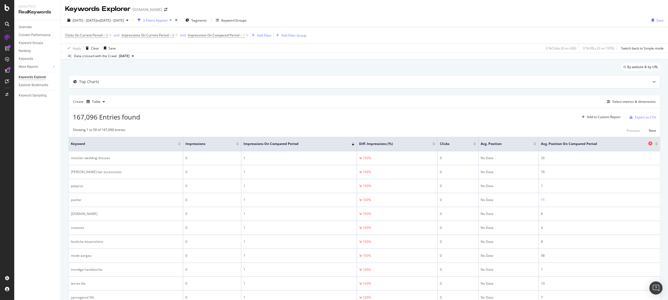
click at [554, 144] on span "Avg. Position On Compared Period" at bounding box center [594, 144] width 106 height 5
copy span "Avg. Position On Compared Period"
click at [248, 35] on icon at bounding box center [247, 35] width 5 height 5
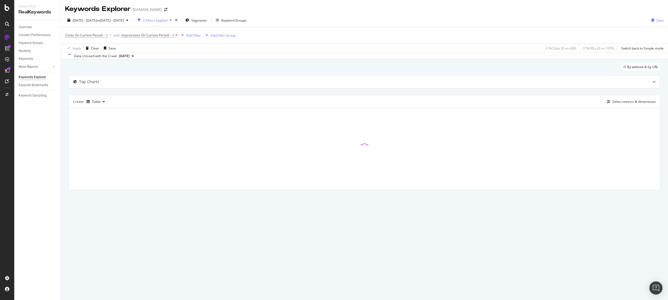
click at [177, 34] on icon at bounding box center [176, 35] width 5 height 5
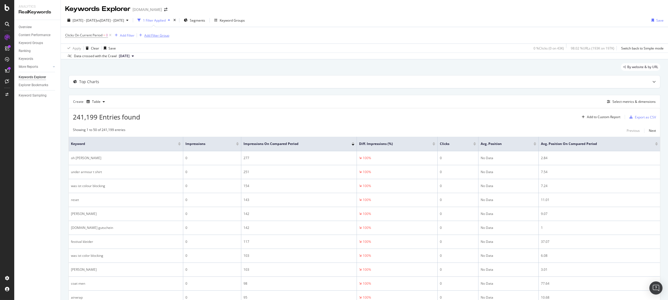
click at [111, 35] on icon at bounding box center [110, 35] width 5 height 5
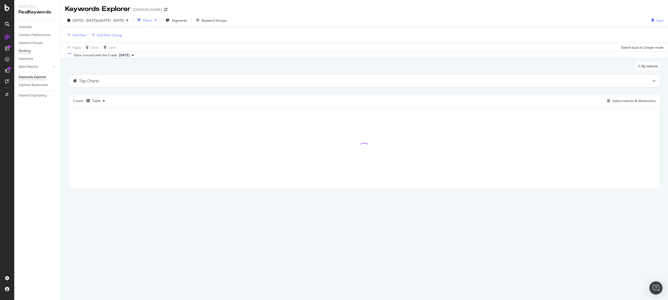
click at [23, 49] on div "Ranking" at bounding box center [25, 51] width 12 height 6
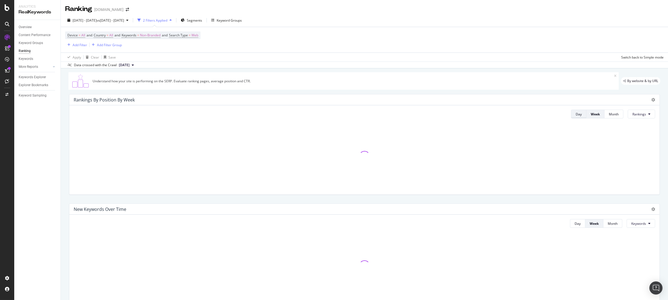
click at [576, 115] on div "Day" at bounding box center [579, 114] width 6 height 5
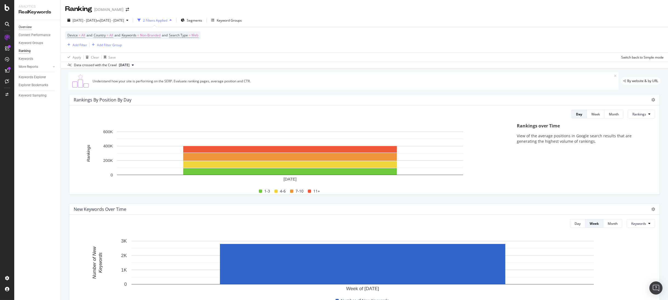
click at [28, 26] on div "Overview" at bounding box center [25, 27] width 13 height 6
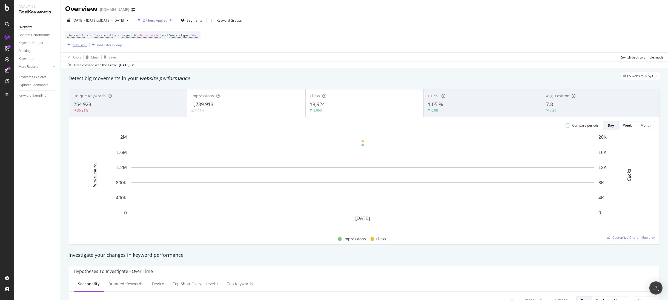
click at [81, 44] on div "Add Filter" at bounding box center [80, 45] width 15 height 5
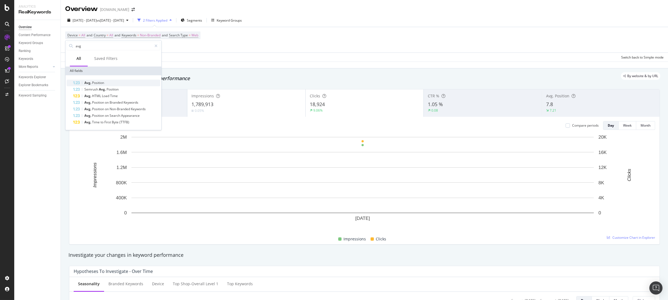
type input "avg"
click at [95, 83] on span "Position" at bounding box center [98, 83] width 12 height 5
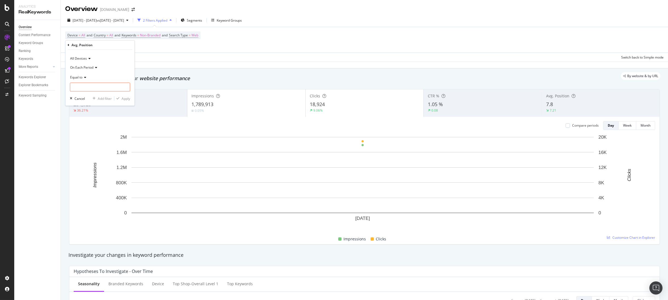
click at [78, 79] on span "Equal to" at bounding box center [76, 77] width 12 height 5
click at [90, 104] on div "Less than" at bounding box center [100, 102] width 59 height 7
click at [90, 89] on input "number" at bounding box center [100, 87] width 60 height 9
type input "10"
click at [121, 97] on div "button" at bounding box center [117, 98] width 7 height 3
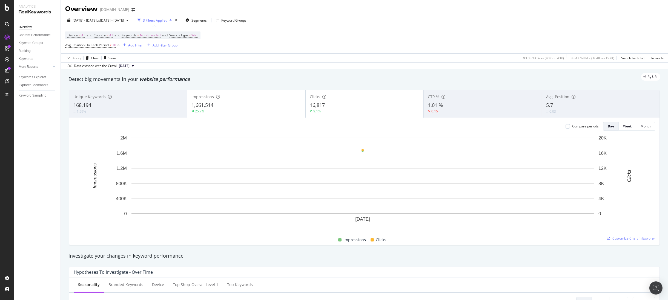
click at [165, 101] on div "Unique Keywords 168,194 1.59%" at bounding box center [128, 104] width 118 height 25
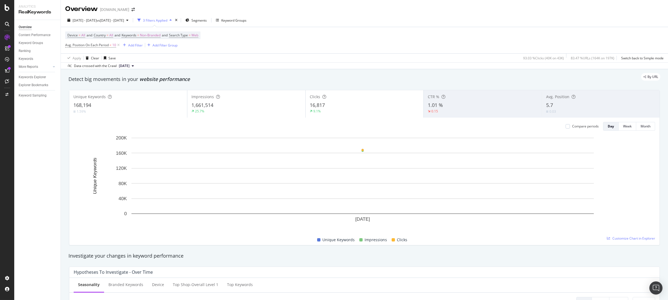
click at [256, 108] on div "1,661,514" at bounding box center [246, 105] width 110 height 7
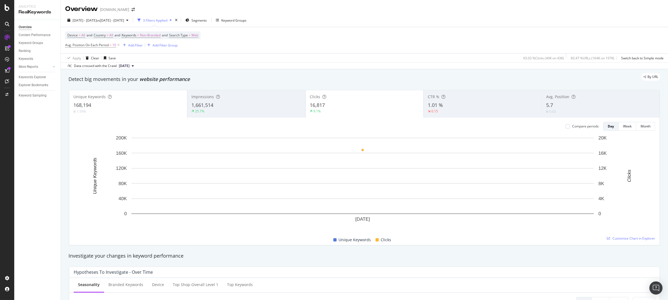
click at [331, 109] on div "9.1%" at bounding box center [365, 111] width 110 height 5
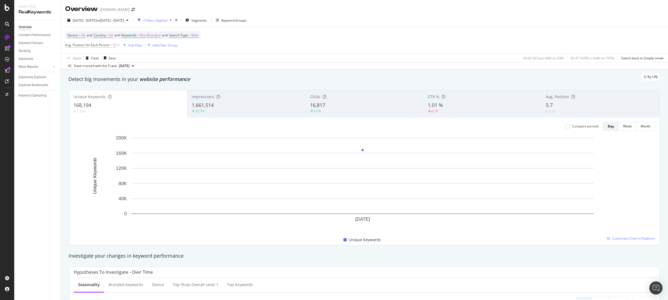
click at [77, 45] on span "Avg. Position On Each Period" at bounding box center [87, 45] width 44 height 5
click at [126, 87] on input "9" at bounding box center [100, 86] width 60 height 9
click at [126, 87] on input "8" at bounding box center [100, 86] width 60 height 9
click at [126, 87] on input "7" at bounding box center [100, 86] width 60 height 9
click at [126, 87] on input "6" at bounding box center [100, 86] width 60 height 9
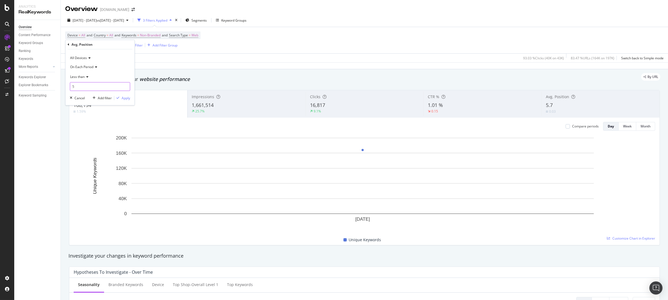
type input "5"
click at [126, 87] on input "5" at bounding box center [100, 86] width 60 height 9
click at [126, 100] on div "Apply" at bounding box center [126, 98] width 8 height 5
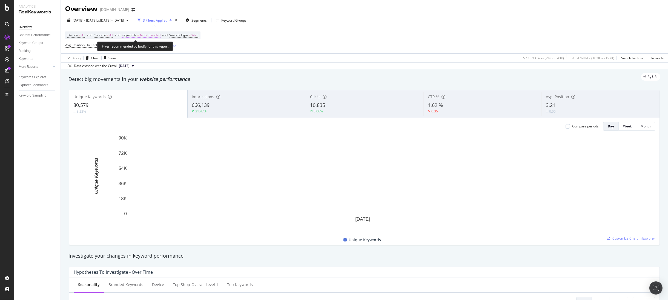
click at [157, 33] on span "Non-Branded" at bounding box center [150, 35] width 21 height 8
click at [148, 49] on span "Non-Branded" at bounding box center [141, 48] width 23 height 5
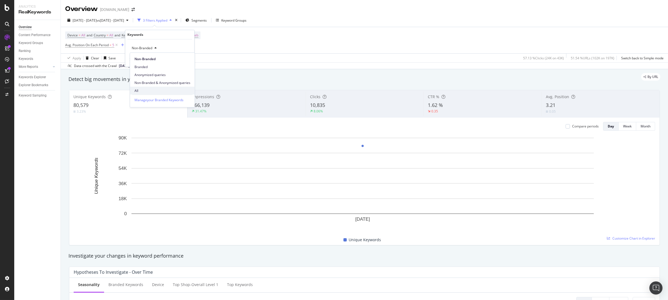
click at [151, 89] on span "All" at bounding box center [162, 90] width 56 height 5
click at [188, 61] on div "Apply" at bounding box center [185, 60] width 8 height 5
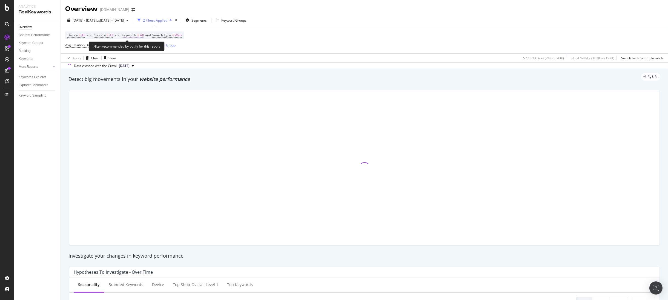
click at [136, 35] on span "Keywords" at bounding box center [129, 35] width 15 height 5
click at [143, 49] on div "All" at bounding box center [160, 48] width 60 height 9
click at [141, 47] on div "button" at bounding box center [139, 48] width 7 height 3
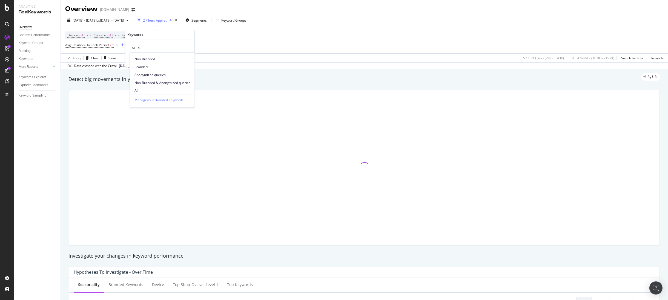
click at [158, 81] on span "Non-Branded & Anonymized queries" at bounding box center [162, 82] width 56 height 5
click at [191, 60] on div "Apply" at bounding box center [190, 60] width 8 height 5
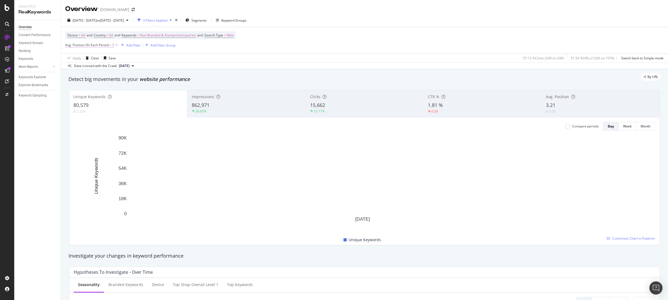
click at [102, 45] on span "Avg. Position On Each Period" at bounding box center [87, 45] width 44 height 5
click at [125, 88] on input "4" at bounding box center [100, 86] width 60 height 9
click at [125, 88] on input "3" at bounding box center [100, 86] width 60 height 9
type input "4"
click at [127, 86] on input "4" at bounding box center [100, 86] width 60 height 9
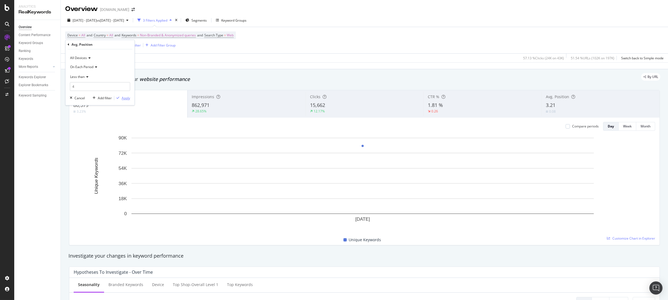
click at [128, 97] on div "Apply" at bounding box center [126, 98] width 8 height 5
click at [103, 44] on span "Avg. Position On Each Period" at bounding box center [87, 45] width 44 height 5
click at [126, 85] on input "5" at bounding box center [100, 86] width 60 height 9
click at [126, 85] on input "6" at bounding box center [100, 86] width 60 height 9
click at [126, 85] on input "7" at bounding box center [100, 86] width 60 height 9
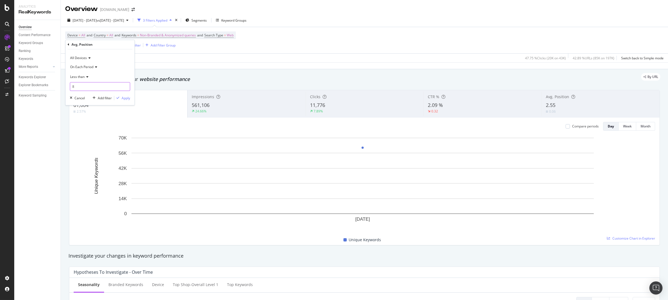
click at [126, 85] on input "8" at bounding box center [100, 86] width 60 height 9
click at [126, 87] on input "7" at bounding box center [100, 86] width 60 height 9
click at [126, 86] on input "8" at bounding box center [100, 86] width 60 height 9
click at [126, 86] on input "9" at bounding box center [100, 86] width 60 height 9
click at [126, 86] on input "10" at bounding box center [100, 86] width 60 height 9
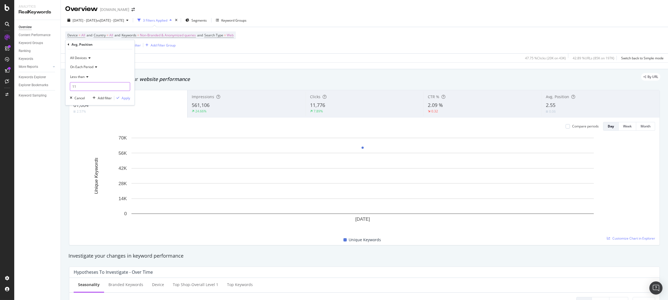
type input "11"
click at [126, 86] on input "11" at bounding box center [100, 86] width 60 height 9
click at [125, 99] on div "Apply" at bounding box center [126, 98] width 8 height 5
click at [108, 43] on span "Avg. Position On Each Period" at bounding box center [87, 45] width 44 height 5
click at [84, 78] on div "Less than" at bounding box center [100, 77] width 60 height 9
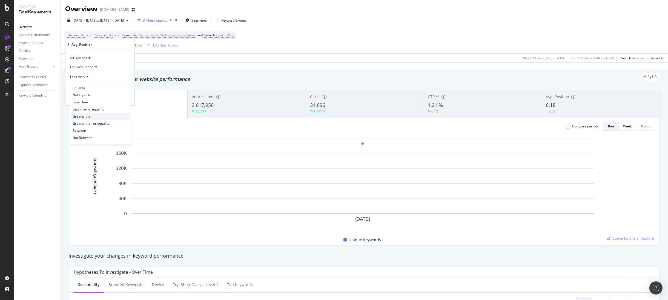
click at [89, 116] on span "Greater than" at bounding box center [83, 116] width 20 height 5
click at [127, 85] on input "12" at bounding box center [100, 86] width 60 height 9
click at [127, 85] on input "13" at bounding box center [100, 86] width 60 height 9
click at [127, 85] on input "14" at bounding box center [100, 86] width 60 height 9
click at [127, 85] on input "15" at bounding box center [100, 86] width 60 height 9
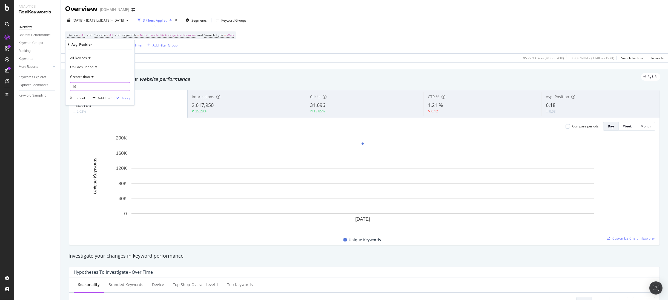
click at [127, 85] on input "16" at bounding box center [100, 86] width 60 height 9
click at [127, 85] on input "17" at bounding box center [100, 86] width 60 height 9
click at [127, 85] on input "18" at bounding box center [100, 86] width 60 height 9
click at [127, 85] on input "19" at bounding box center [100, 86] width 60 height 9
type input "20"
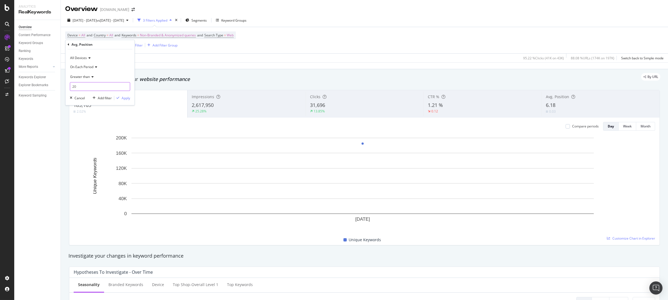
click at [127, 85] on input "20" at bounding box center [100, 86] width 60 height 9
click at [126, 97] on div "Apply" at bounding box center [126, 98] width 8 height 5
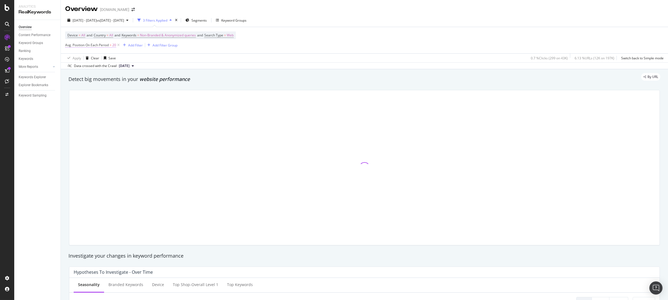
click at [104, 44] on span "Avg. Position On Each Period" at bounding box center [87, 45] width 44 height 5
click at [87, 68] on span "On Each Period" at bounding box center [81, 67] width 23 height 5
click at [87, 84] on span "On Current Period" at bounding box center [87, 85] width 28 height 5
click at [126, 99] on div "Apply" at bounding box center [126, 98] width 8 height 5
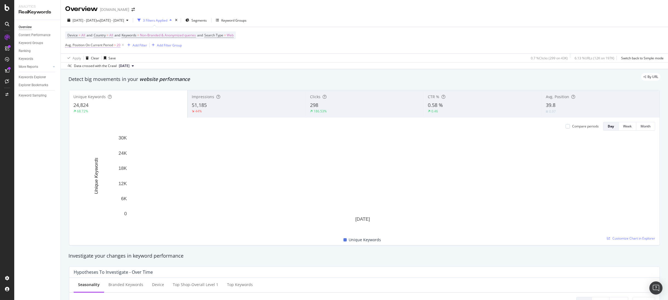
click at [106, 46] on span "Avg. Position On Current Period" at bounding box center [89, 45] width 48 height 5
click at [86, 77] on span "Greater than" at bounding box center [80, 77] width 20 height 5
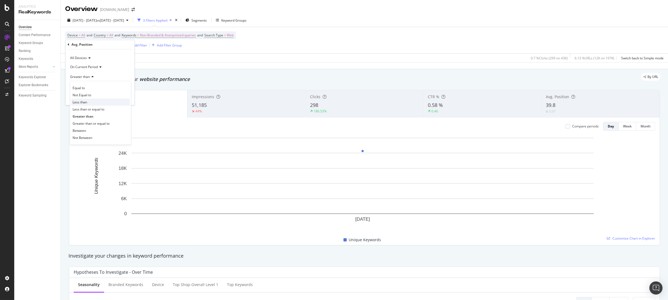
click at [91, 103] on div "Less than" at bounding box center [100, 102] width 59 height 7
click at [128, 98] on div "Apply" at bounding box center [126, 98] width 8 height 5
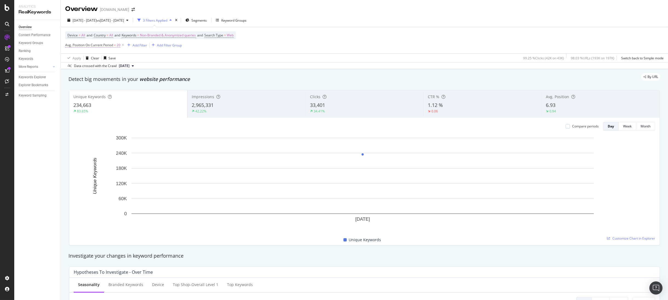
click at [79, 45] on span "Avg. Position On Current Period" at bounding box center [89, 45] width 48 height 5
click at [110, 88] on input "20" at bounding box center [100, 86] width 60 height 9
click at [74, 86] on input "20" at bounding box center [100, 86] width 60 height 9
type input "4"
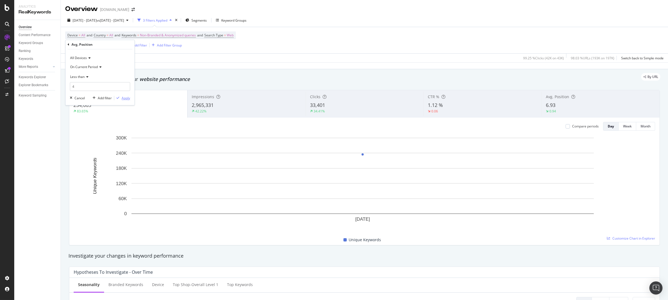
click at [124, 98] on div "Apply" at bounding box center [126, 98] width 8 height 5
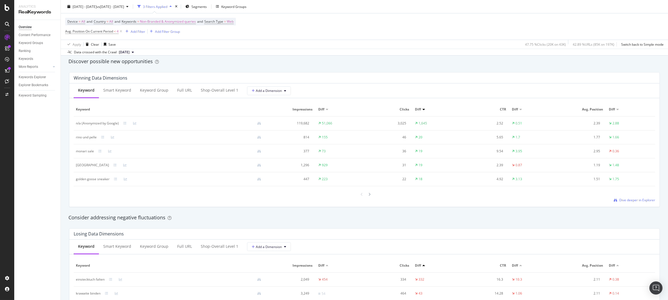
scroll to position [446, 0]
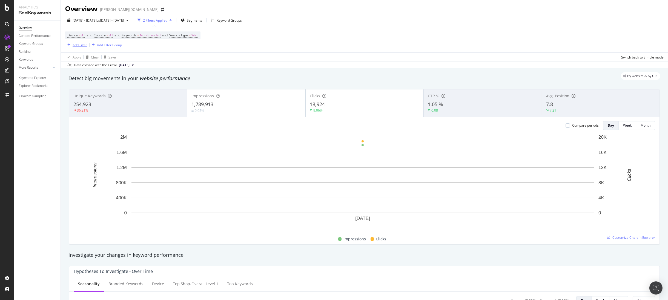
click at [71, 46] on div "button" at bounding box center [68, 44] width 7 height 3
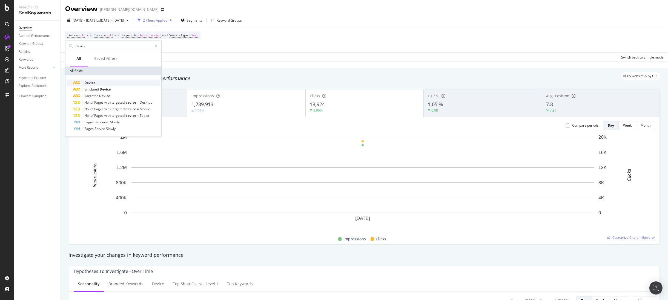
type input "device"
click at [89, 82] on span "Device" at bounding box center [89, 83] width 11 height 5
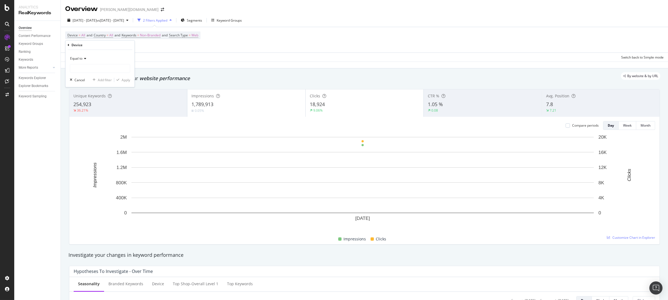
click at [81, 59] on span "Equal to" at bounding box center [76, 58] width 12 height 5
click at [118, 52] on div "Equal to Equal to Not equal to Starts with Doesn't start with Ends with Doesn't…" at bounding box center [99, 68] width 69 height 37
click at [114, 68] on input "text" at bounding box center [100, 68] width 60 height 9
click at [98, 80] on span "desktop" at bounding box center [90, 81] width 38 height 5
type input "desktop"
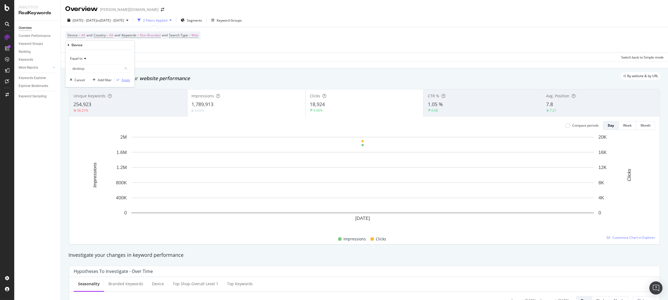
click at [127, 81] on div "Apply" at bounding box center [126, 80] width 8 height 5
click at [81, 45] on span "desktop" at bounding box center [85, 45] width 12 height 8
click at [85, 66] on input "desktop" at bounding box center [96, 68] width 52 height 9
click at [83, 77] on span "mobile" at bounding box center [89, 75] width 36 height 5
type input "mobile"
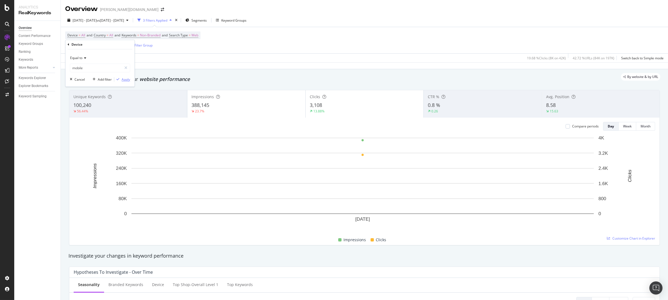
click at [126, 79] on div "Apply" at bounding box center [126, 79] width 8 height 5
click at [68, 45] on span "Device" at bounding box center [70, 45] width 10 height 5
click at [80, 60] on span "Equal to" at bounding box center [76, 58] width 12 height 5
click at [98, 59] on div "Equal to" at bounding box center [100, 58] width 60 height 9
click at [76, 60] on span "Equal to" at bounding box center [76, 58] width 12 height 5
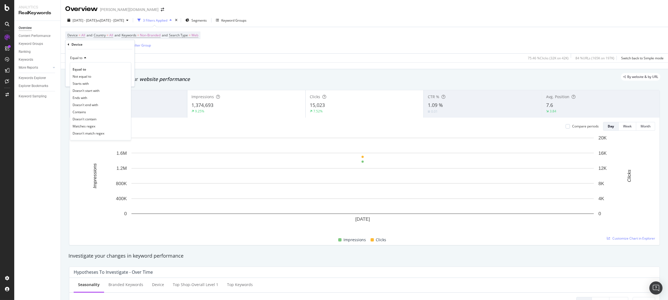
click at [77, 59] on span "Equal to" at bounding box center [76, 58] width 12 height 5
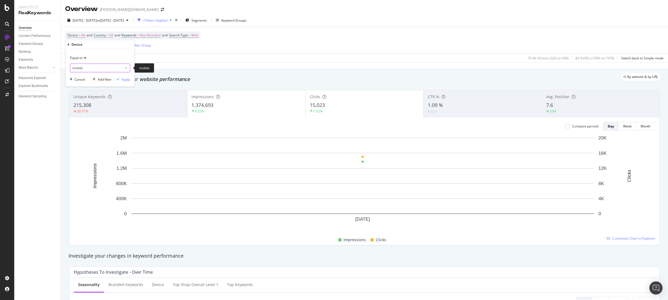
click at [94, 68] on input "mobile" at bounding box center [96, 68] width 52 height 9
click at [89, 79] on span "desktop" at bounding box center [90, 81] width 38 height 5
type input "desktop"
click at [125, 78] on div "Apply" at bounding box center [126, 79] width 8 height 5
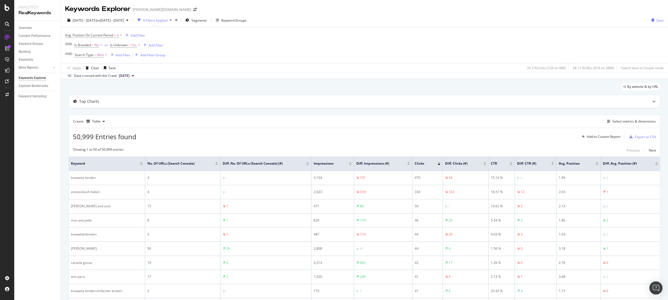
click at [483, 165] on div at bounding box center [484, 164] width 3 height 1
click at [20, 27] on div "Overview" at bounding box center [25, 28] width 13 height 6
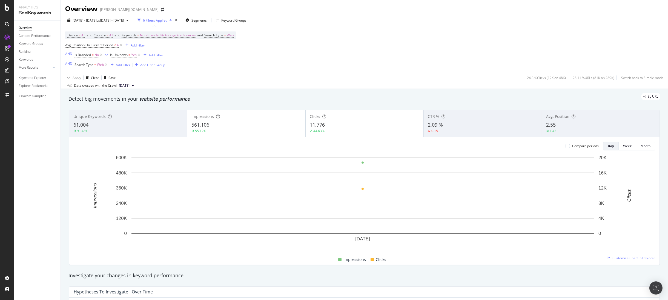
click at [117, 134] on div "91.48%" at bounding box center [128, 131] width 110 height 5
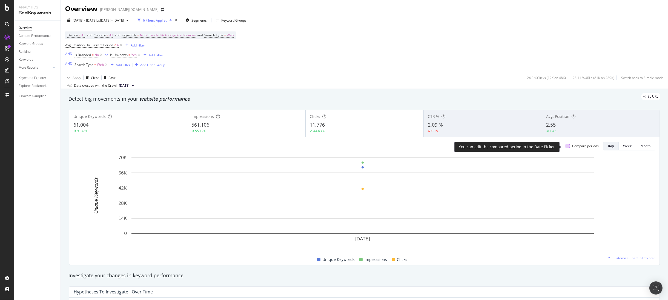
click at [566, 148] on div at bounding box center [568, 146] width 4 height 4
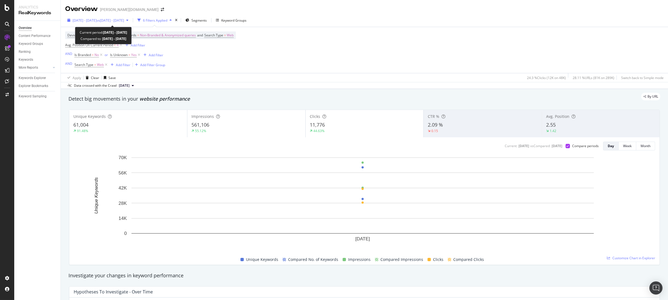
click at [115, 19] on span "vs 2025 Sep. 6th - Sep. 6th" at bounding box center [110, 20] width 27 height 5
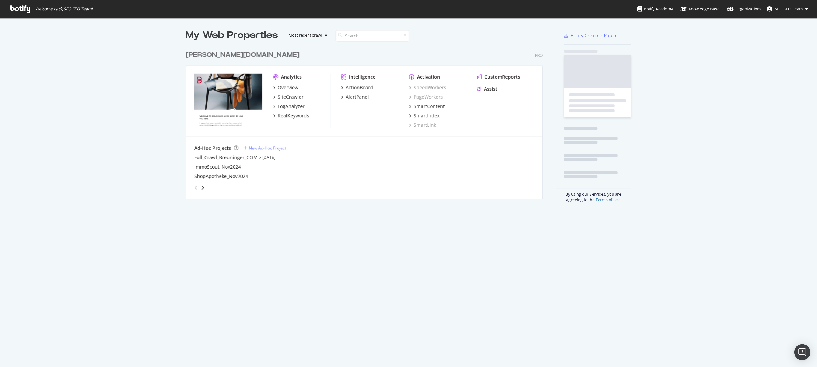
scroll to position [297, 660]
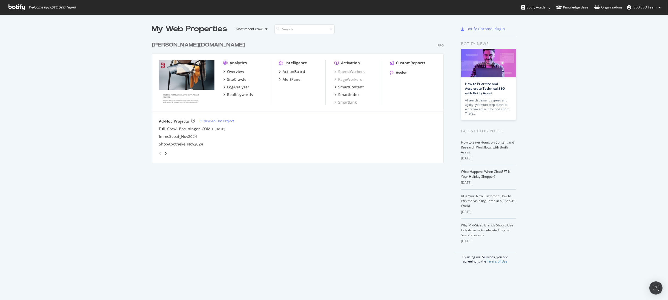
click at [236, 98] on div "Analytics Overview SiteCrawler LogAnalyzer RealKeywords" at bounding box center [246, 82] width 47 height 45
click at [237, 95] on div "RealKeywords" at bounding box center [240, 94] width 26 height 5
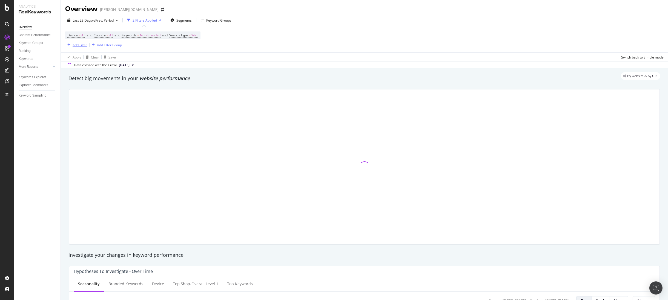
click at [72, 46] on div "button" at bounding box center [68, 44] width 7 height 3
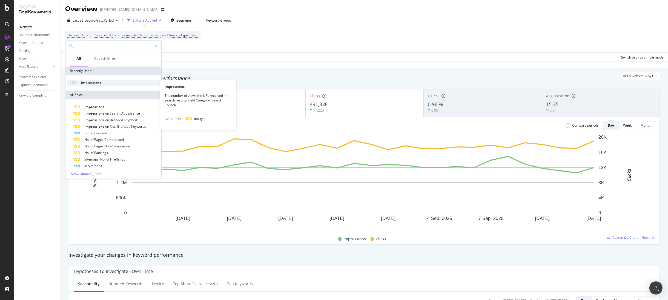
type input "impr"
click at [87, 82] on span "Impressions" at bounding box center [91, 83] width 20 height 5
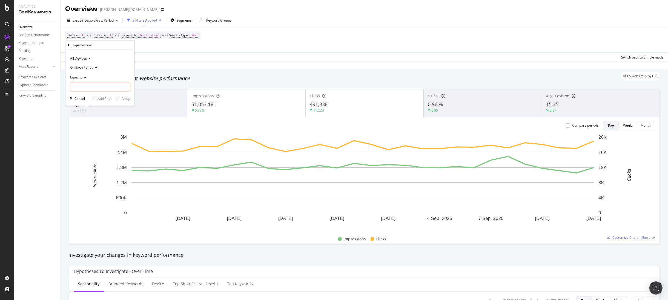
click at [83, 67] on span "On Each Period" at bounding box center [81, 67] width 23 height 5
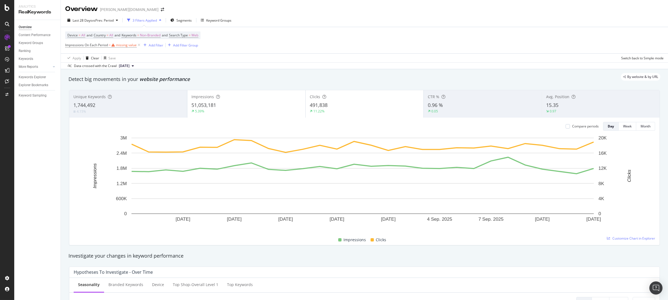
click at [252, 38] on div "Device = All and Country = All and Keywords = Non-Branded and Search Type = Web…" at bounding box center [364, 40] width 598 height 26
